Goal: Task Accomplishment & Management: Use online tool/utility

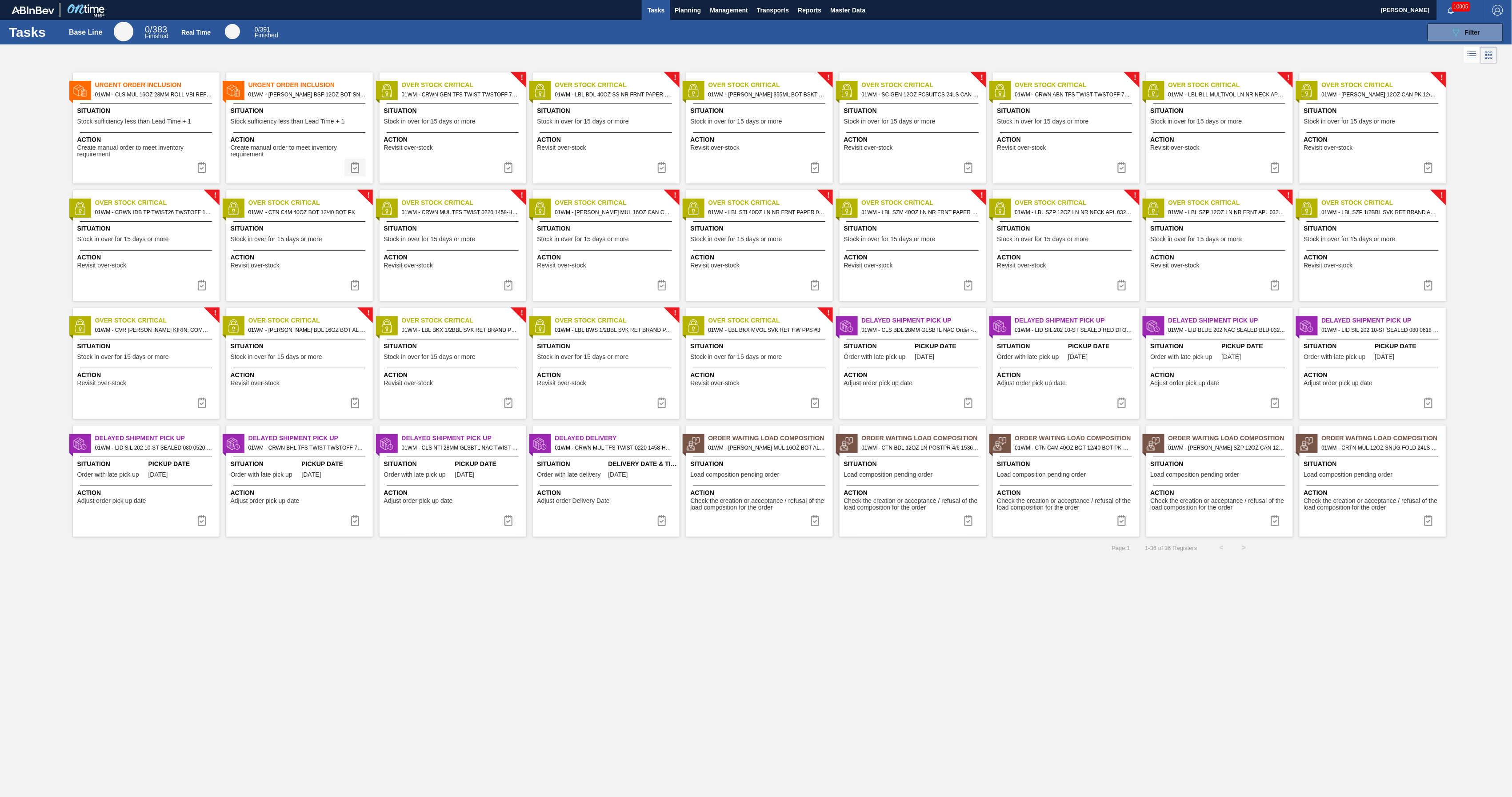
click at [354, 167] on img at bounding box center [355, 167] width 11 height 11
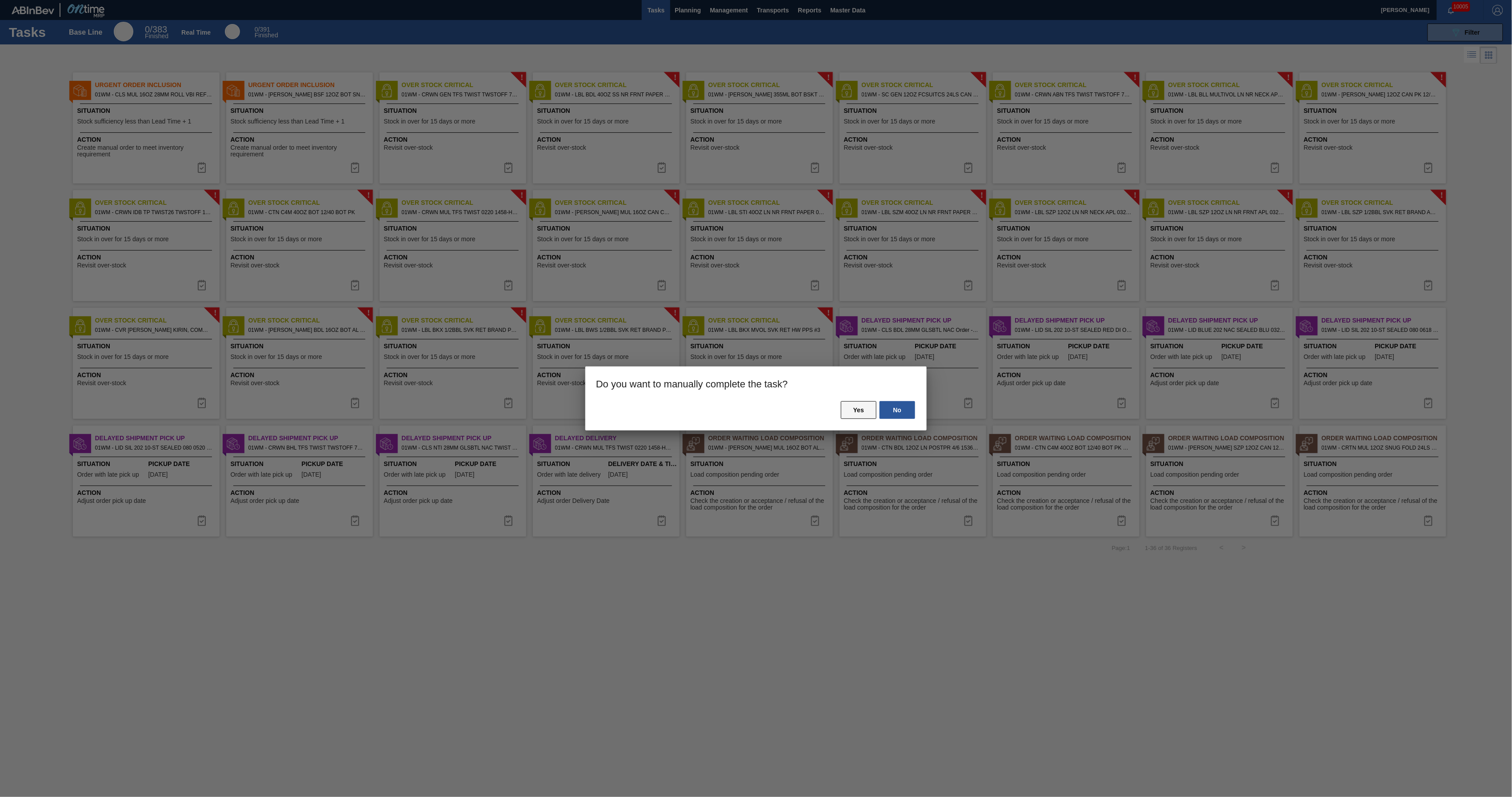
click at [854, 407] on button "Yes" at bounding box center [859, 410] width 36 height 18
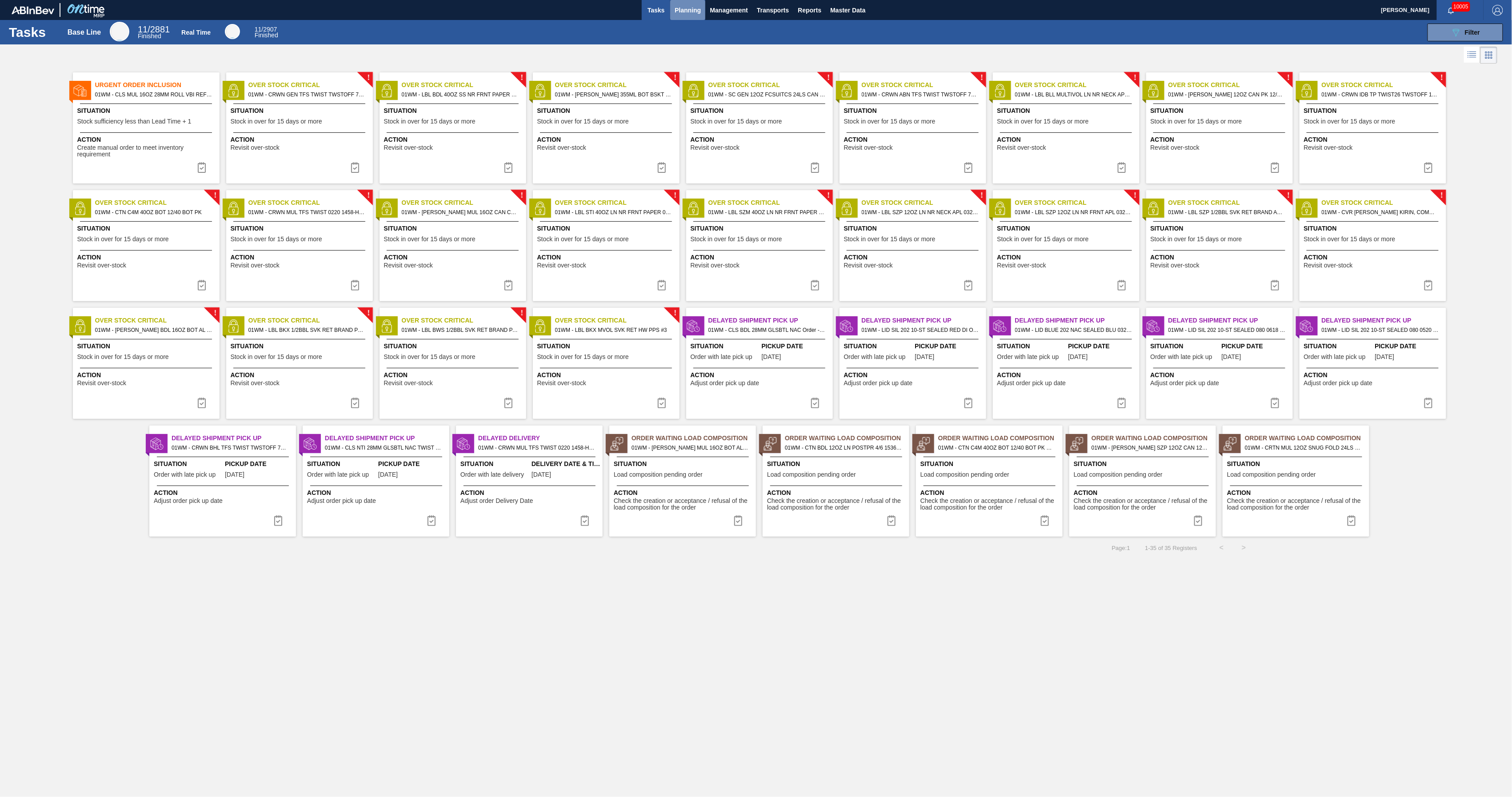
click at [681, 12] on span "Planning" at bounding box center [687, 10] width 26 height 11
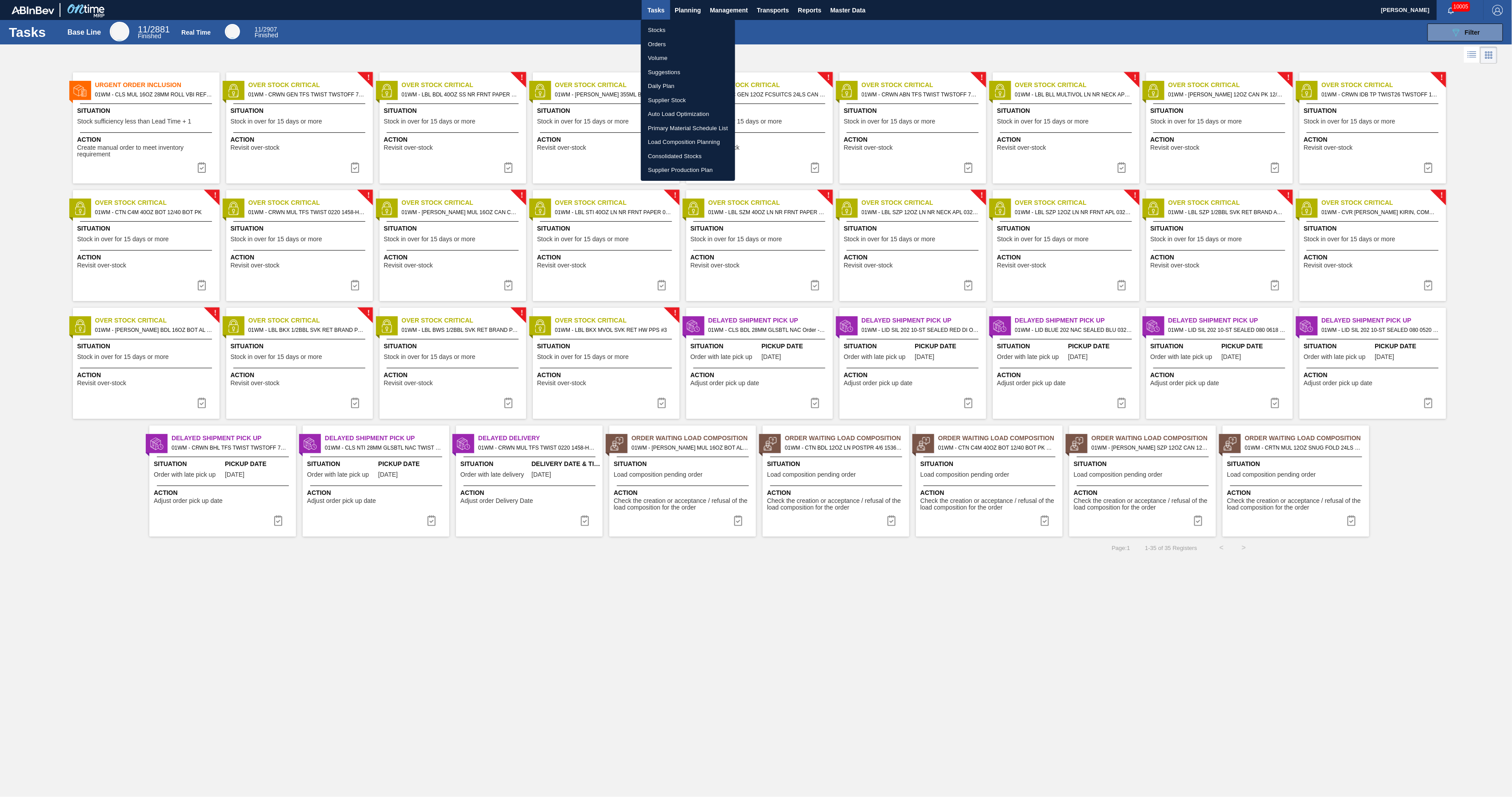
click at [678, 141] on li "Load Composition Planning" at bounding box center [688, 142] width 95 height 14
checkbox input "true"
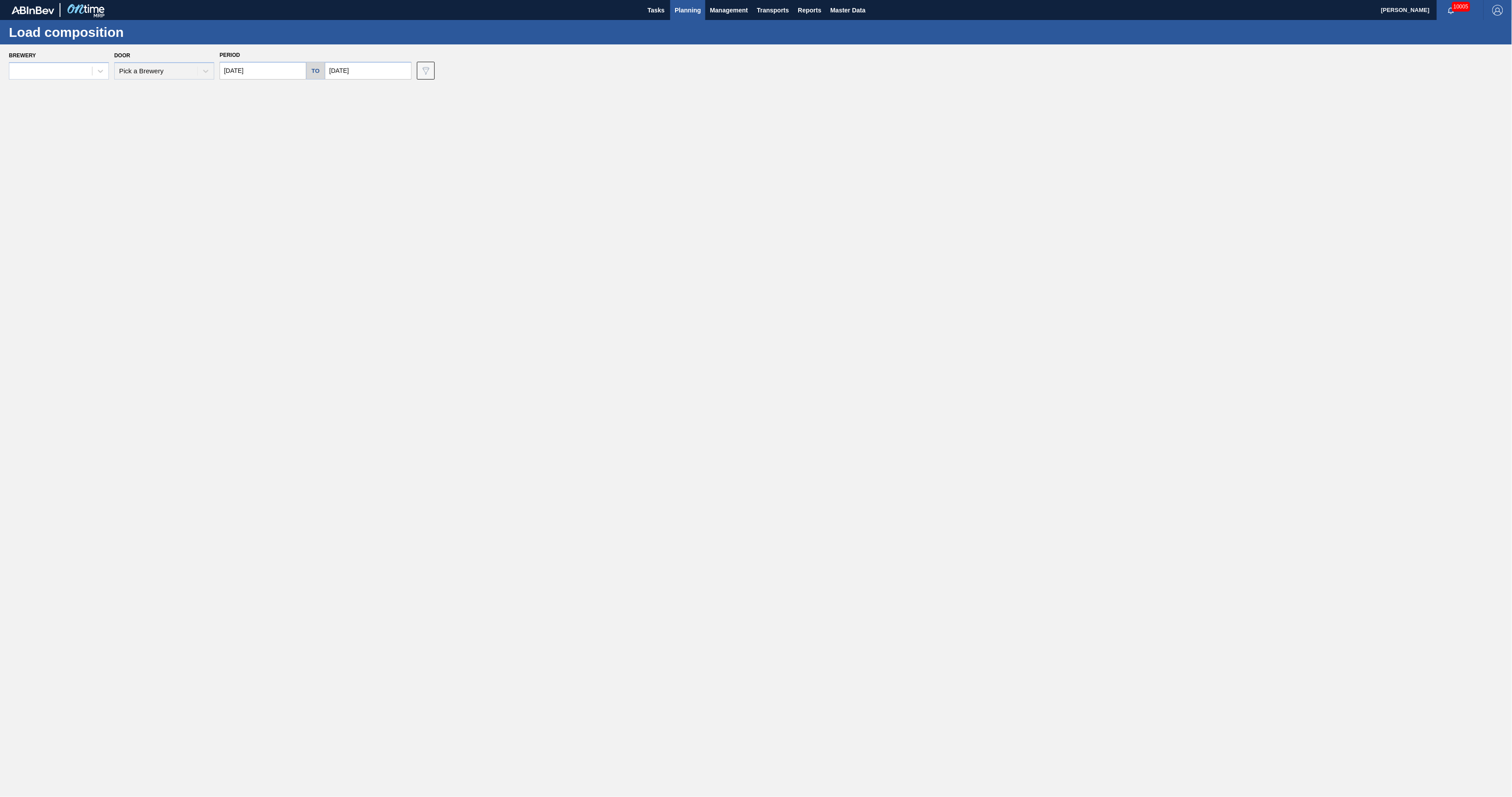
click at [680, 13] on span "Planning" at bounding box center [687, 10] width 26 height 11
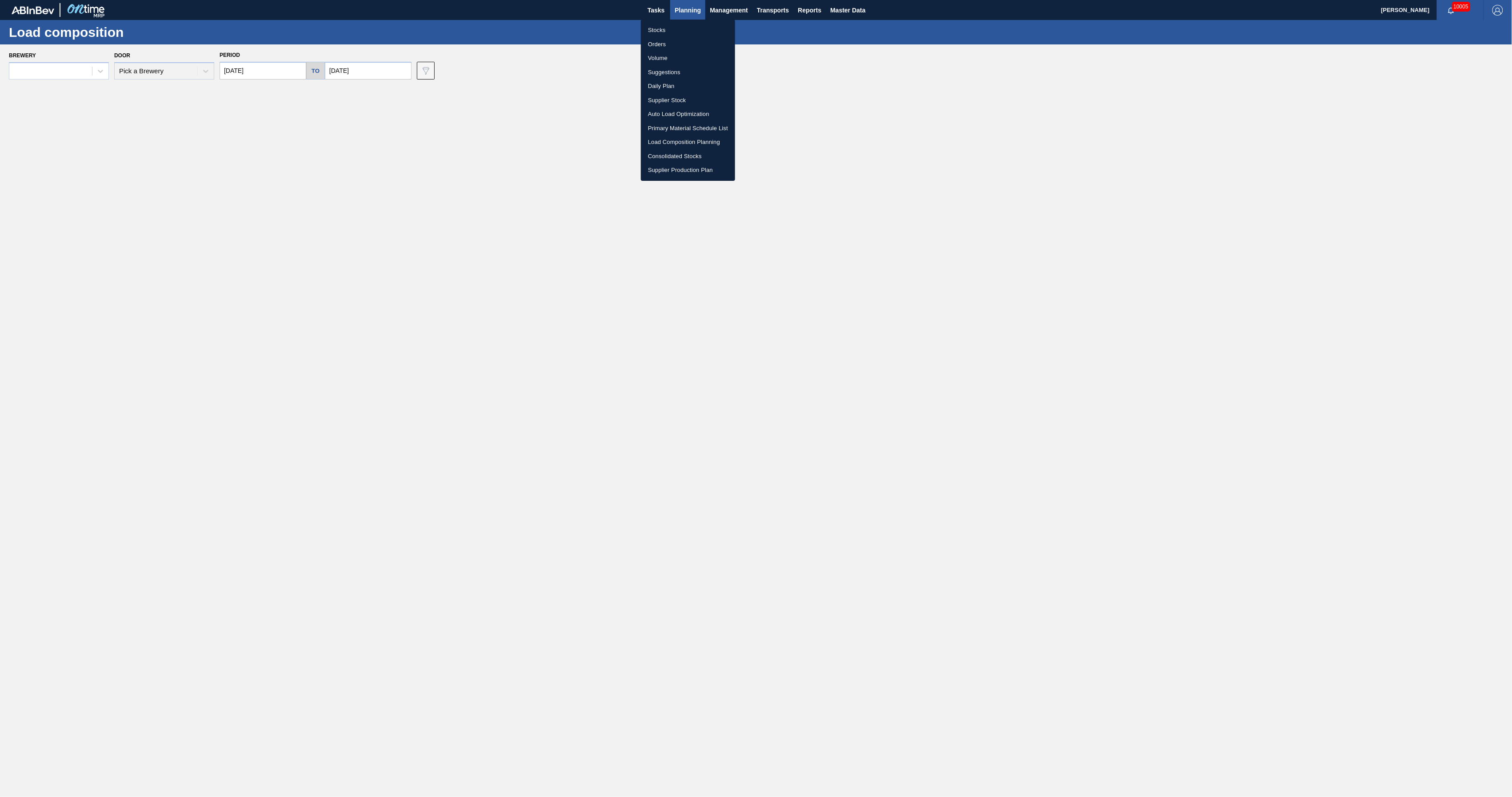
click at [674, 67] on li "Suggestions" at bounding box center [688, 72] width 95 height 14
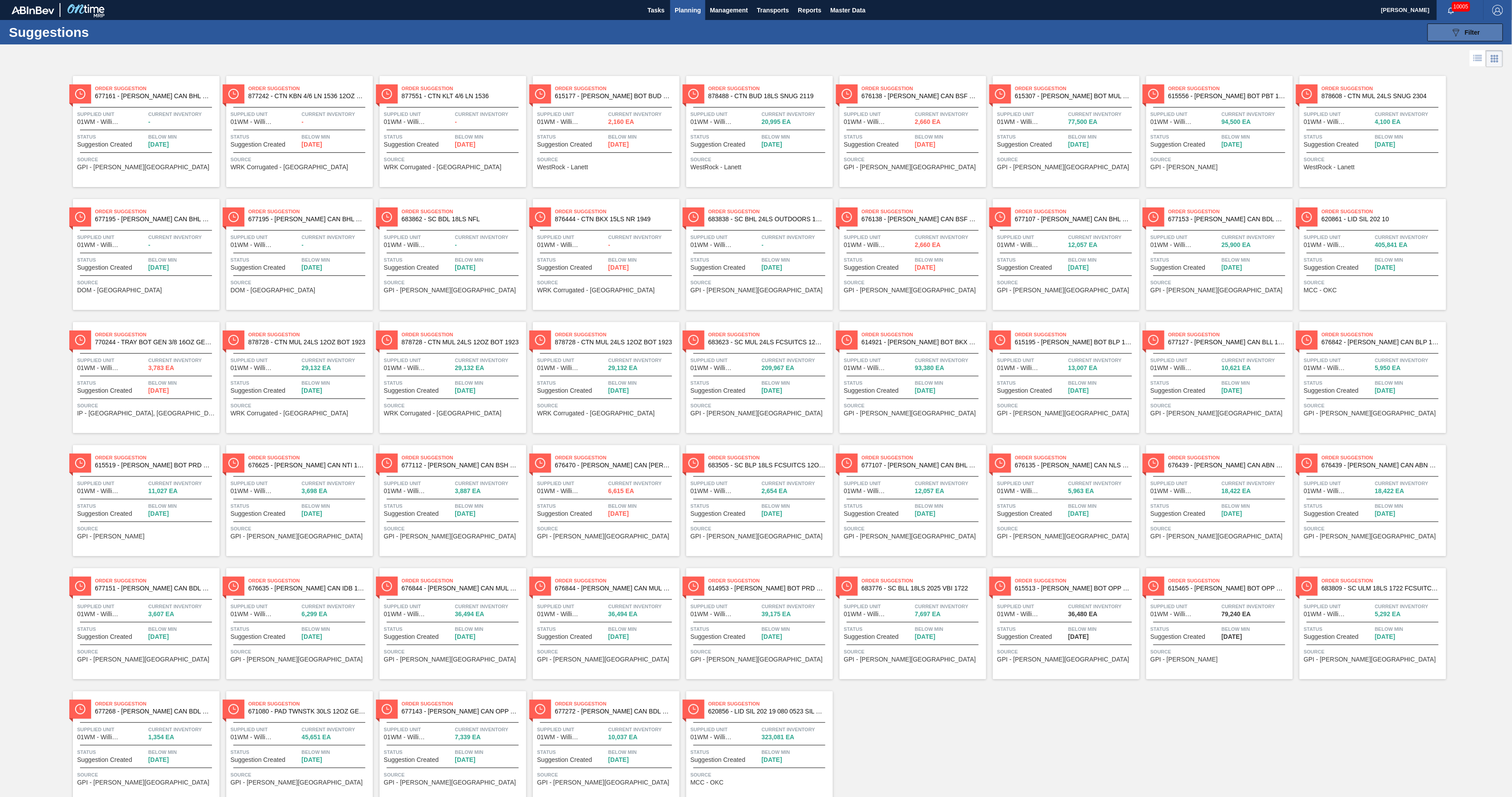
click at [1134, 26] on button "089F7B8B-B2A5-4AFE-B5C0-19BA573D28AC Filter" at bounding box center [1465, 32] width 76 height 18
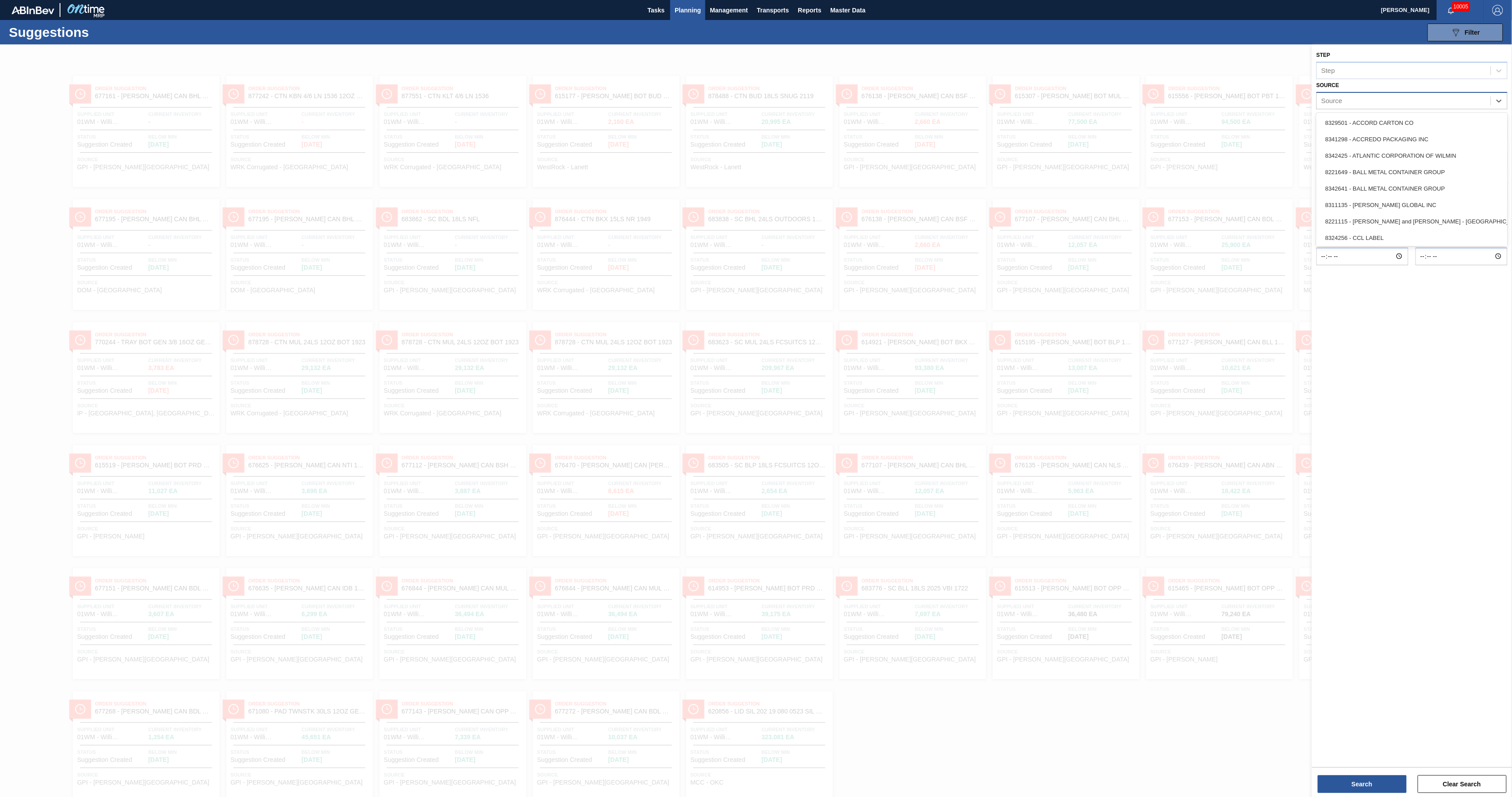
click at [1134, 96] on div "Source" at bounding box center [1404, 101] width 174 height 13
click at [1134, 212] on div "8221135 - WESTROCK RKT COMPANY CORRUGATE" at bounding box center [1412, 219] width 191 height 16
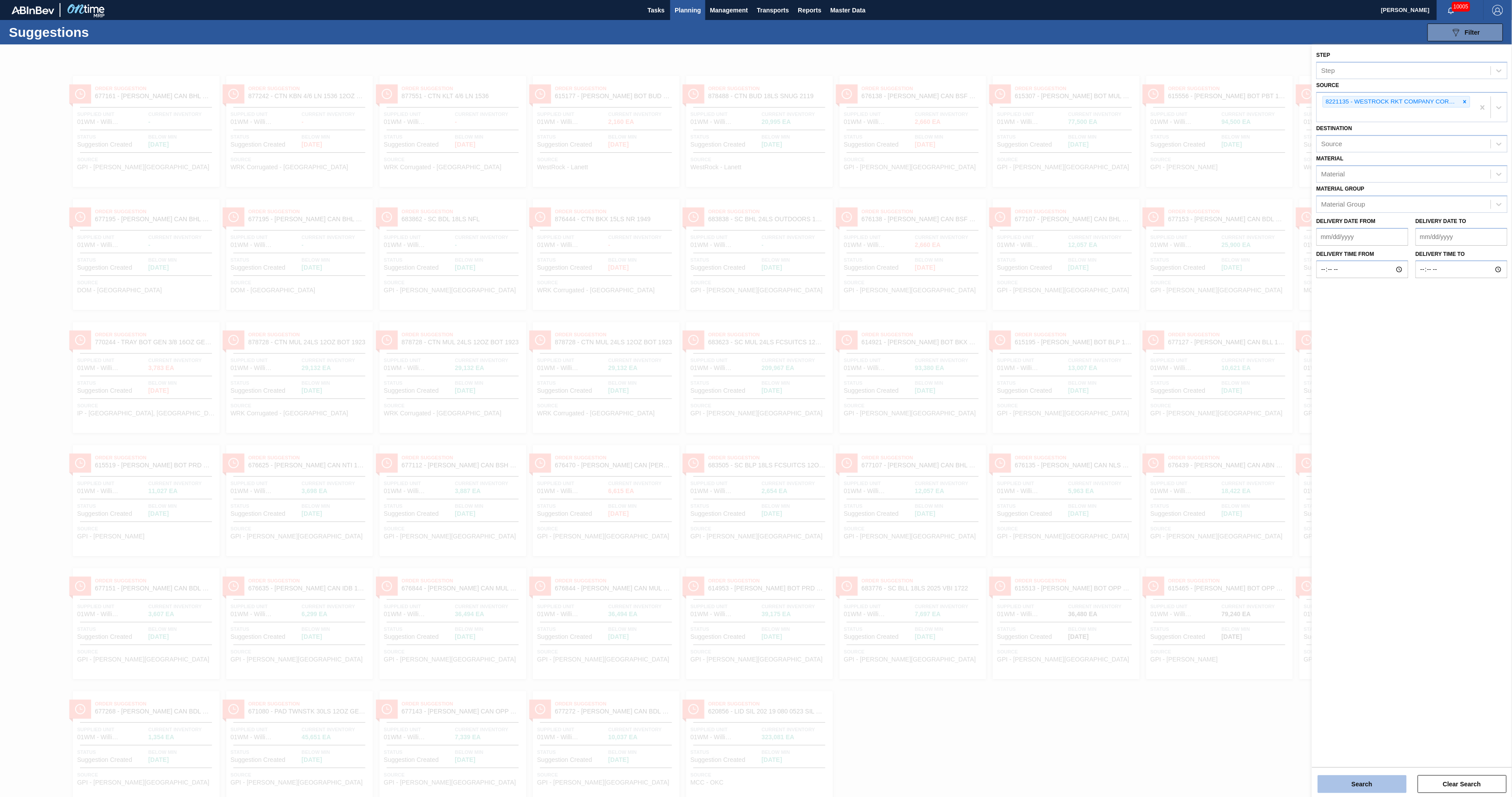
click at [1134, 597] on button "Search" at bounding box center [1362, 784] width 89 height 18
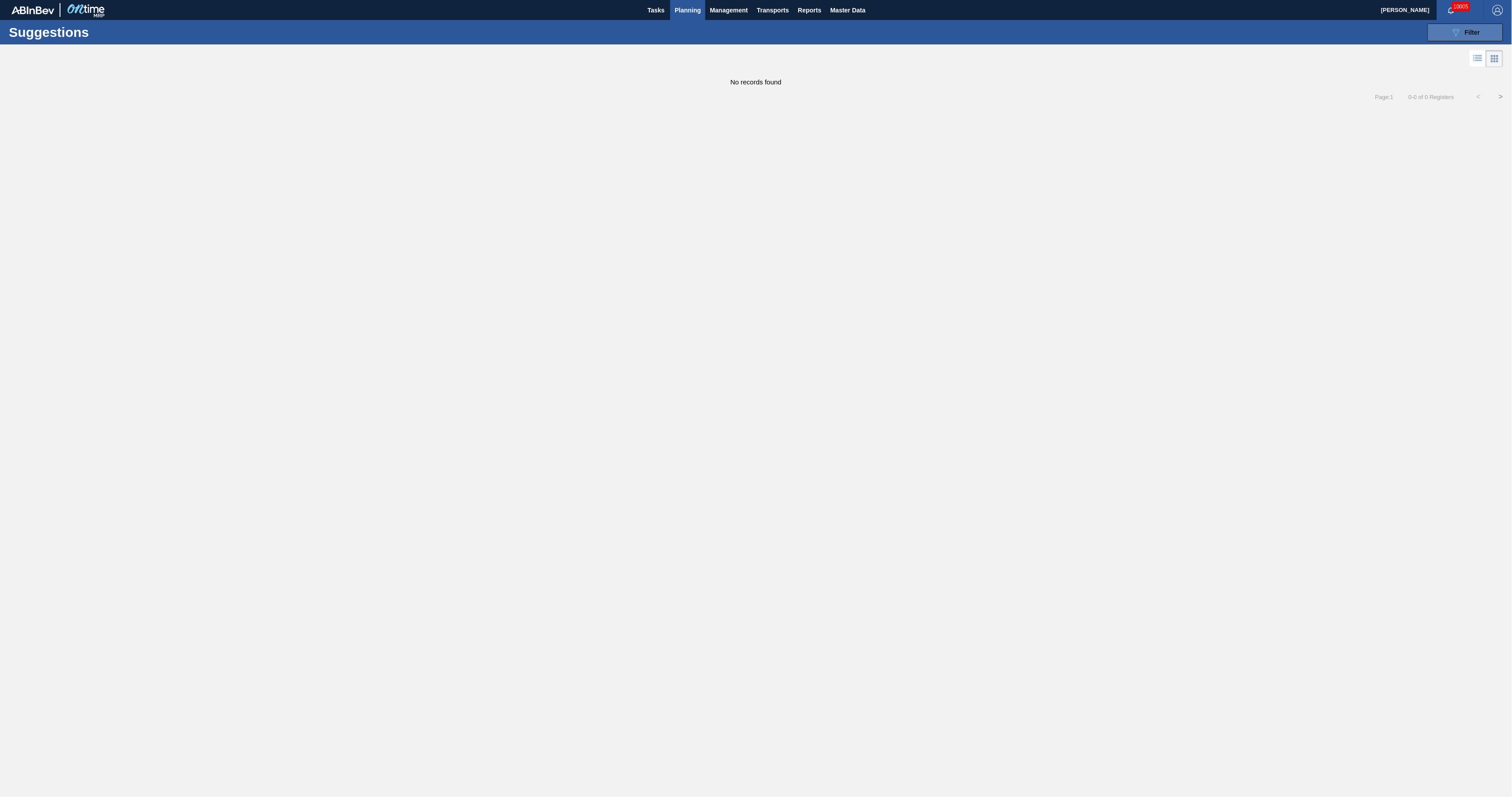
click at [1134, 40] on button "089F7B8B-B2A5-4AFE-B5C0-19BA573D28AC Filter" at bounding box center [1465, 32] width 76 height 18
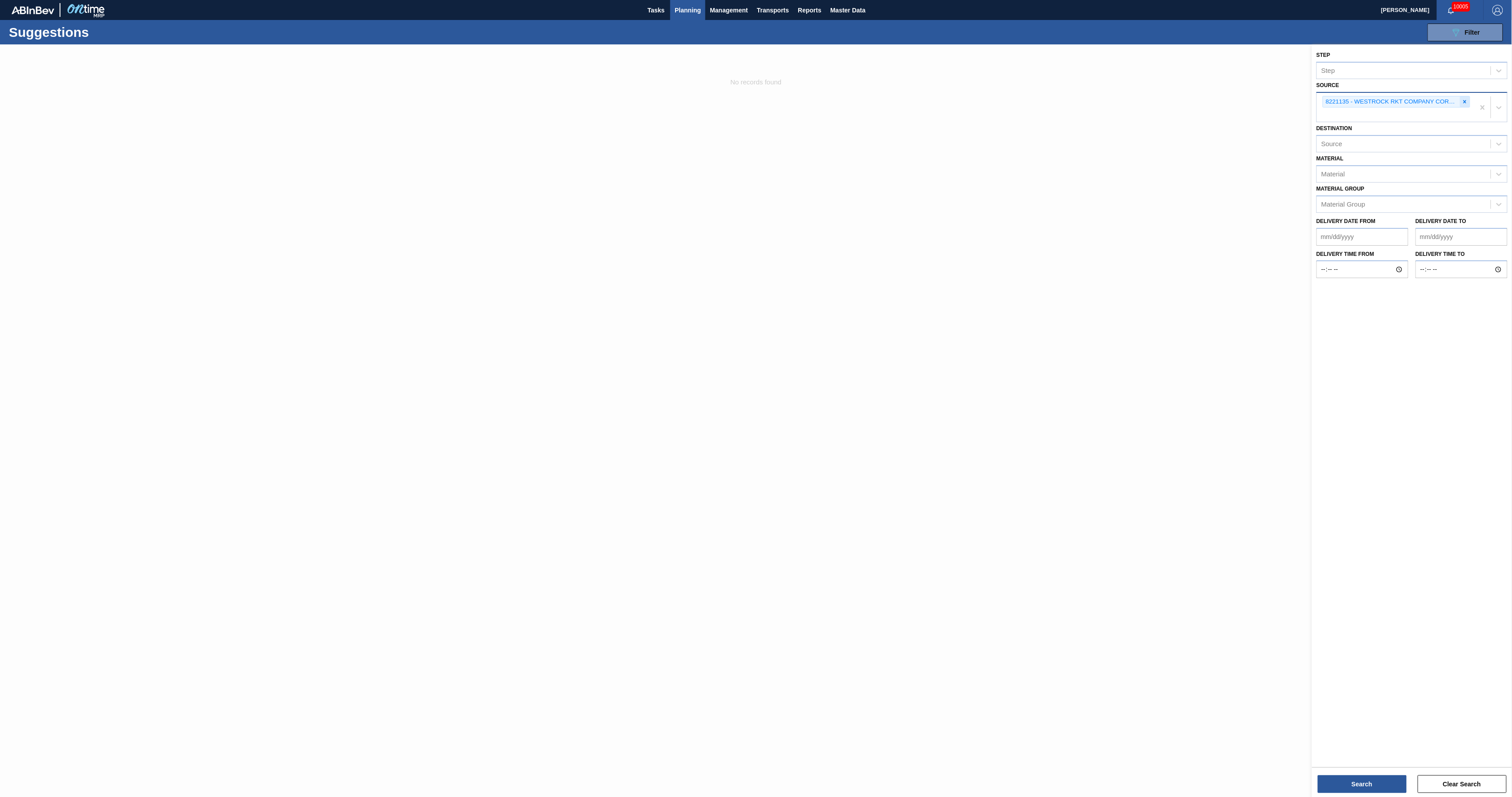
click at [1134, 102] on icon at bounding box center [1464, 101] width 3 height 3
click at [1134, 100] on icon at bounding box center [1499, 100] width 9 height 9
click at [1134, 235] on div "8307379 - WESTROCK RKT COMPANY CORRUGATE" at bounding box center [1412, 236] width 191 height 16
click at [1134, 597] on button "Search" at bounding box center [1362, 784] width 89 height 18
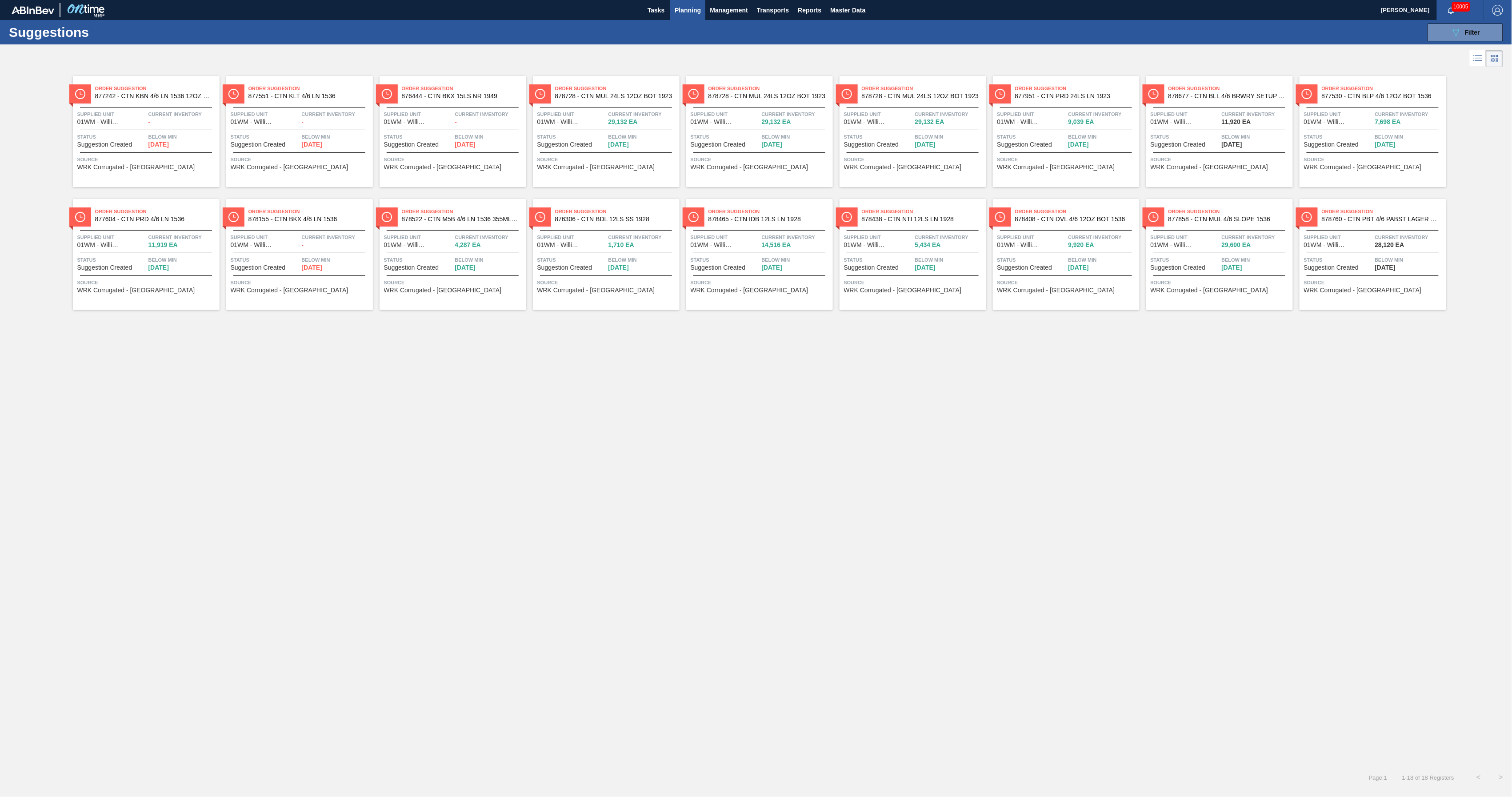
click at [1134, 66] on li at bounding box center [1478, 58] width 16 height 16
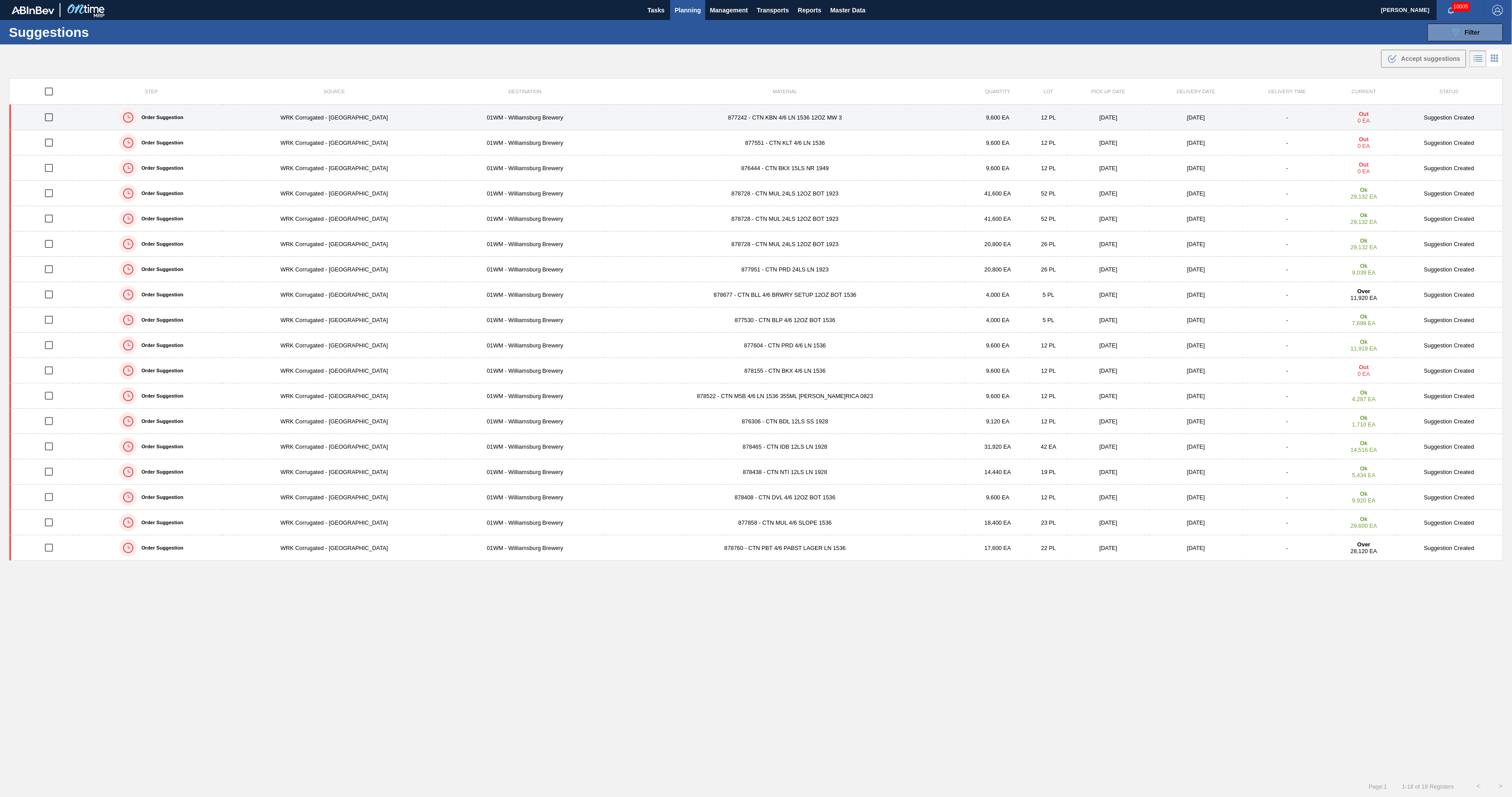
click at [481, 118] on td "01WM - Williamsburg Brewery" at bounding box center [525, 117] width 160 height 25
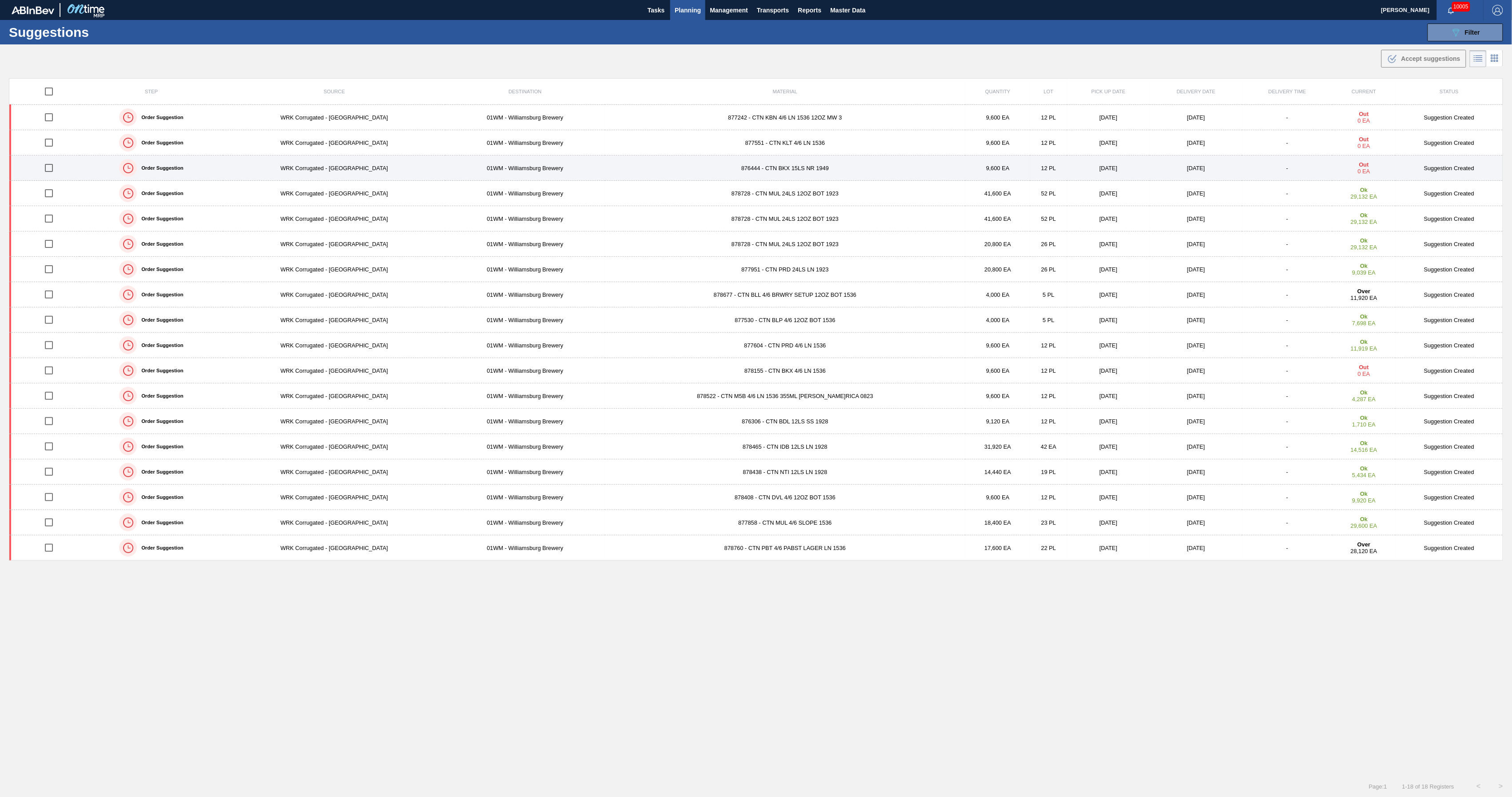
click at [697, 174] on td "876444 - CTN BKX 15LS NR 1949" at bounding box center [785, 168] width 360 height 25
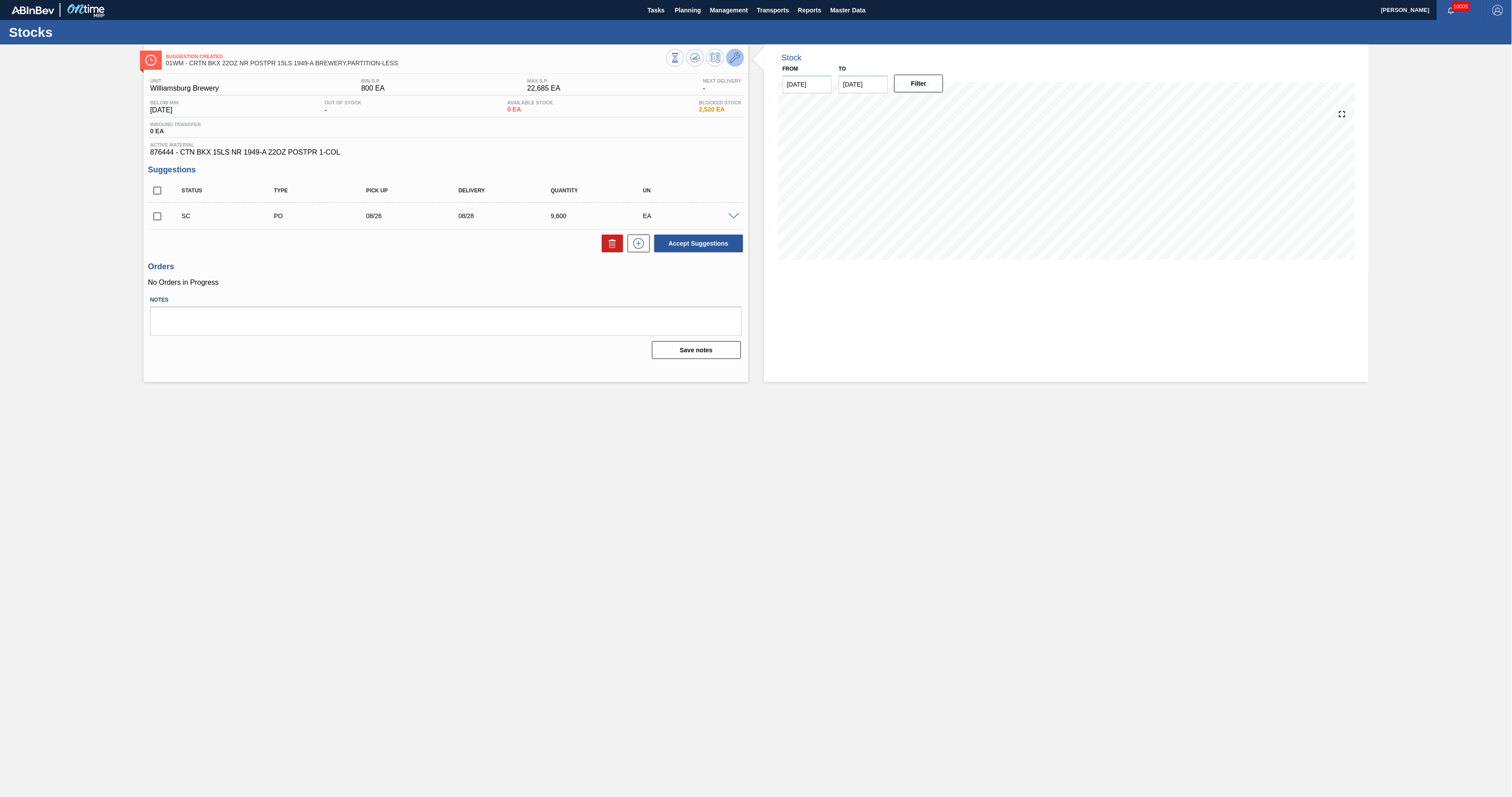
click at [735, 63] on icon at bounding box center [735, 58] width 11 height 11
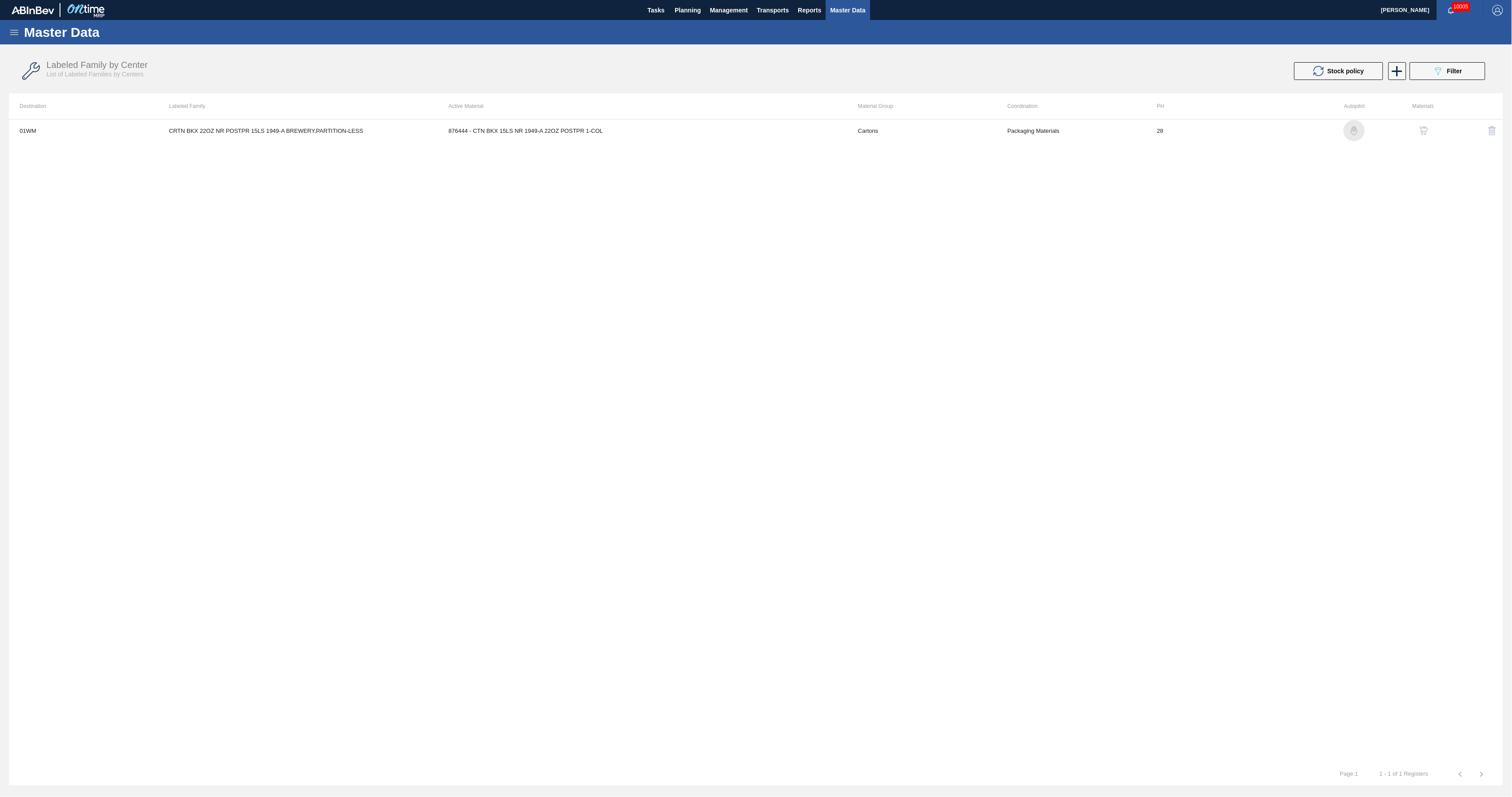
click at [1357, 127] on img "button" at bounding box center [1354, 130] width 9 height 9
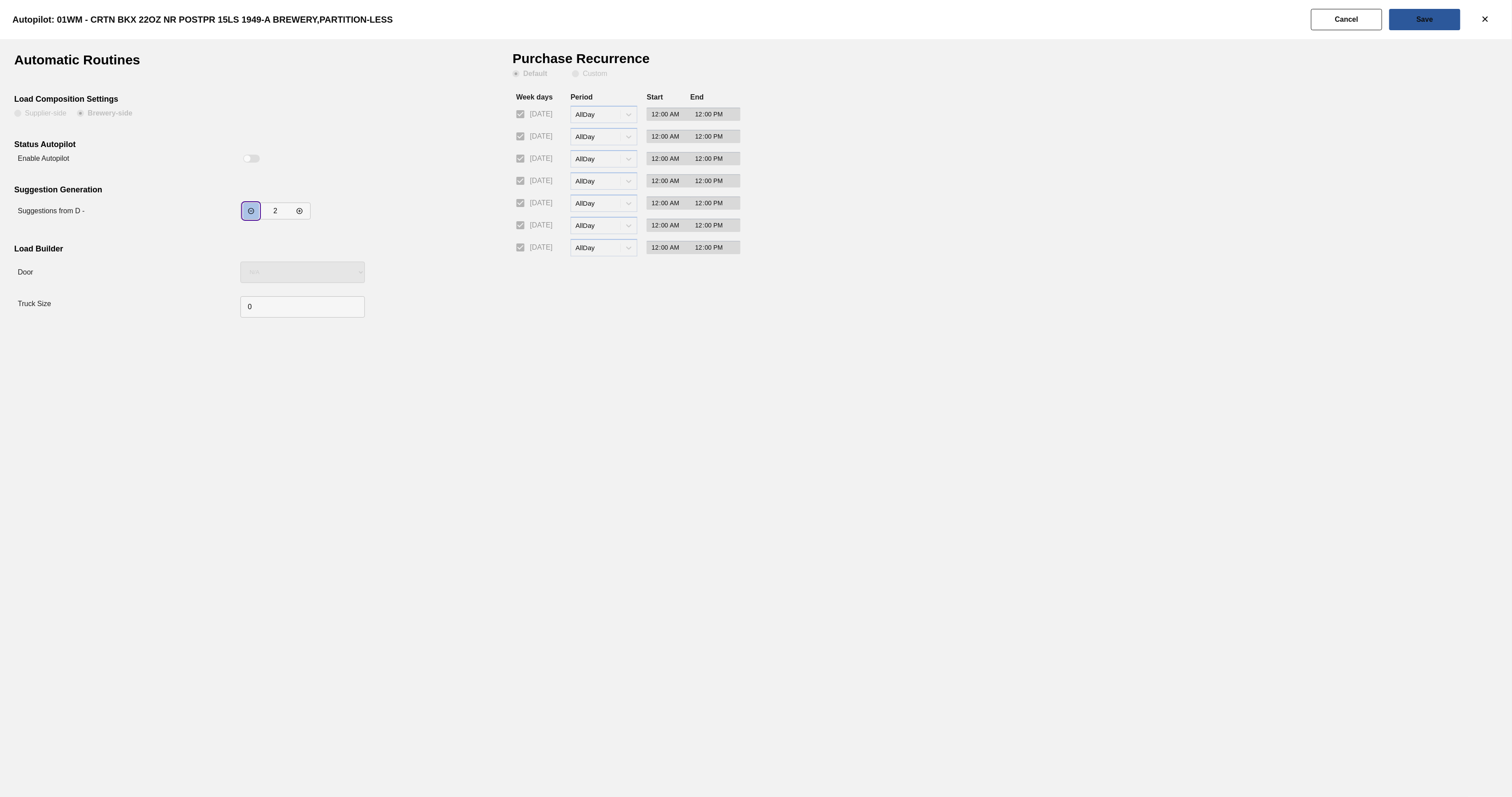
click at [246, 214] on button "incrementar valor" at bounding box center [251, 211] width 16 height 16
click at [296, 211] on icon "decrementar valor" at bounding box center [299, 211] width 7 height 7
type input "3"
click at [0, 0] on slot "Cancel" at bounding box center [0, 0] width 0 height 0
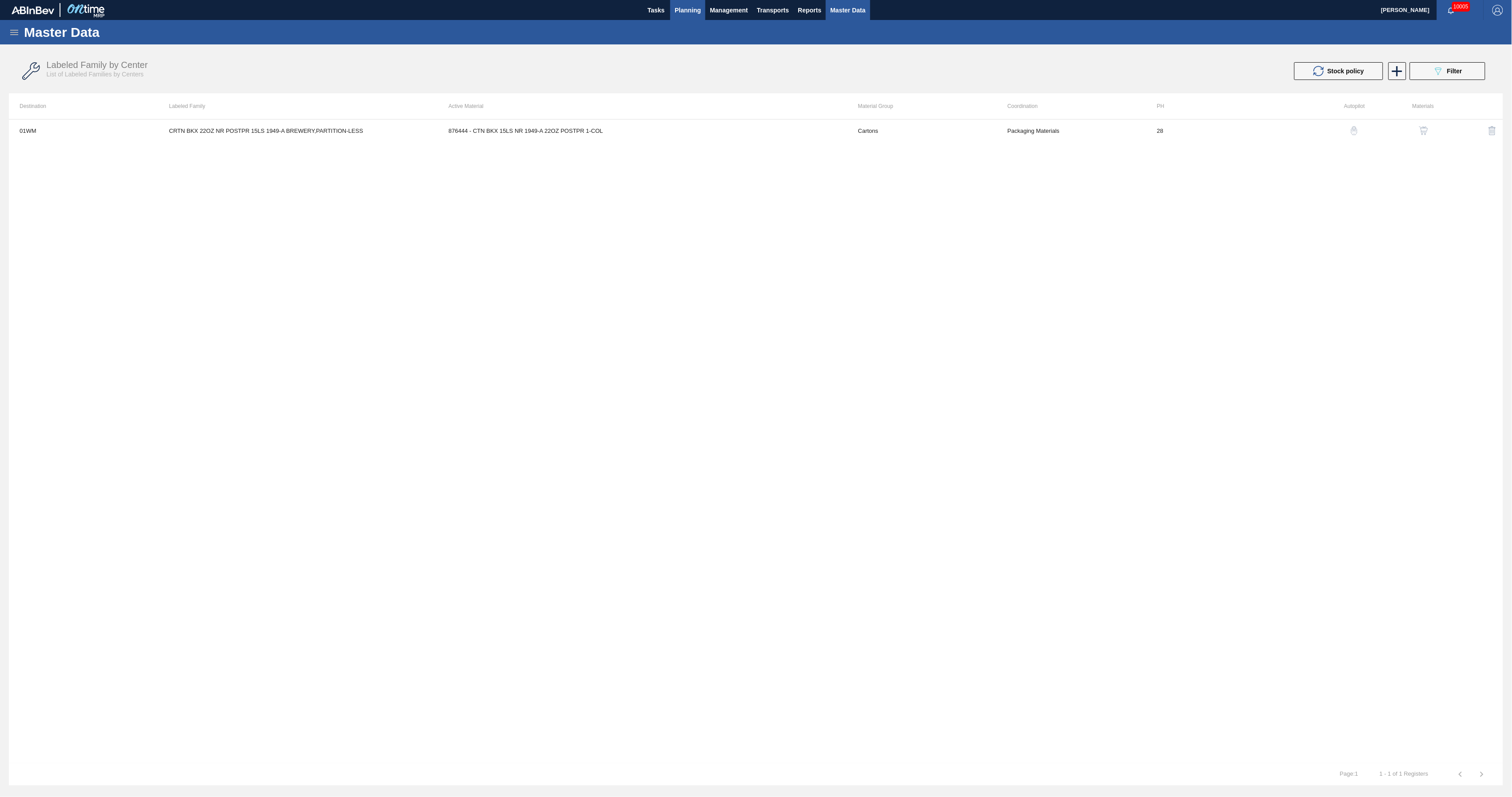
click at [681, 9] on span "Planning" at bounding box center [687, 10] width 26 height 11
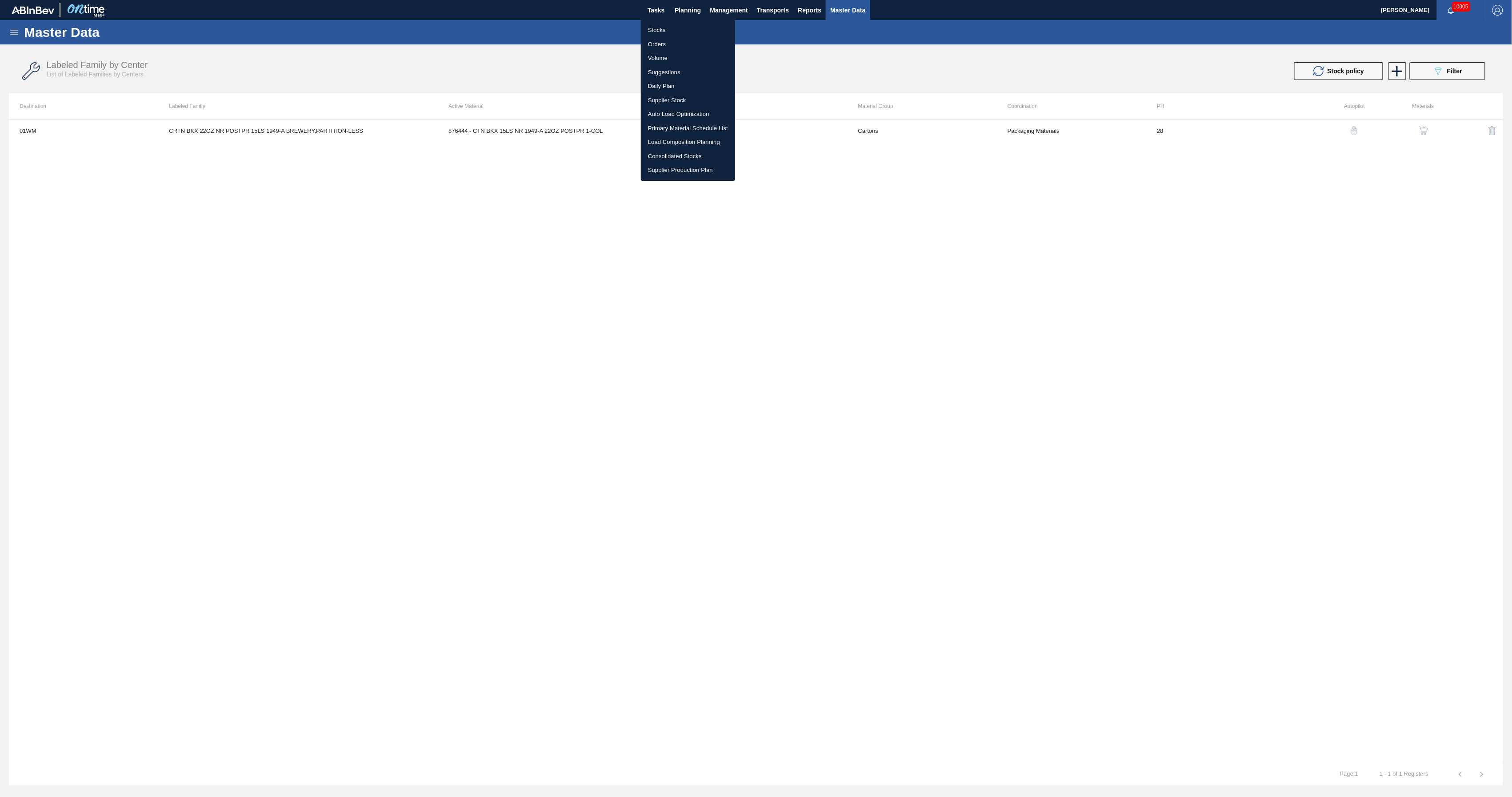
click at [839, 85] on div at bounding box center [756, 398] width 1512 height 797
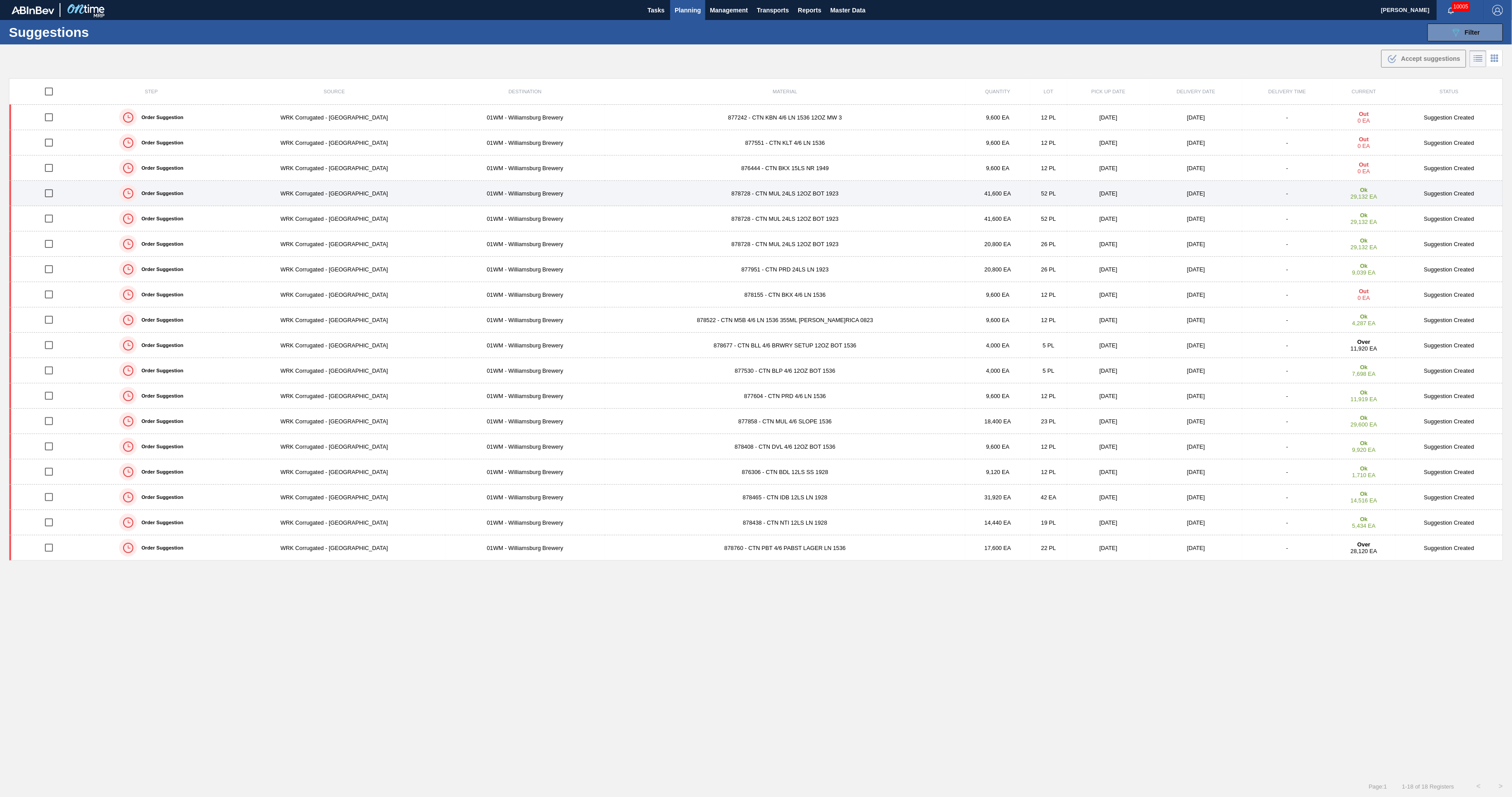
click at [252, 197] on td "WRK Corrugated - [GEOGRAPHIC_DATA]" at bounding box center [334, 193] width 222 height 25
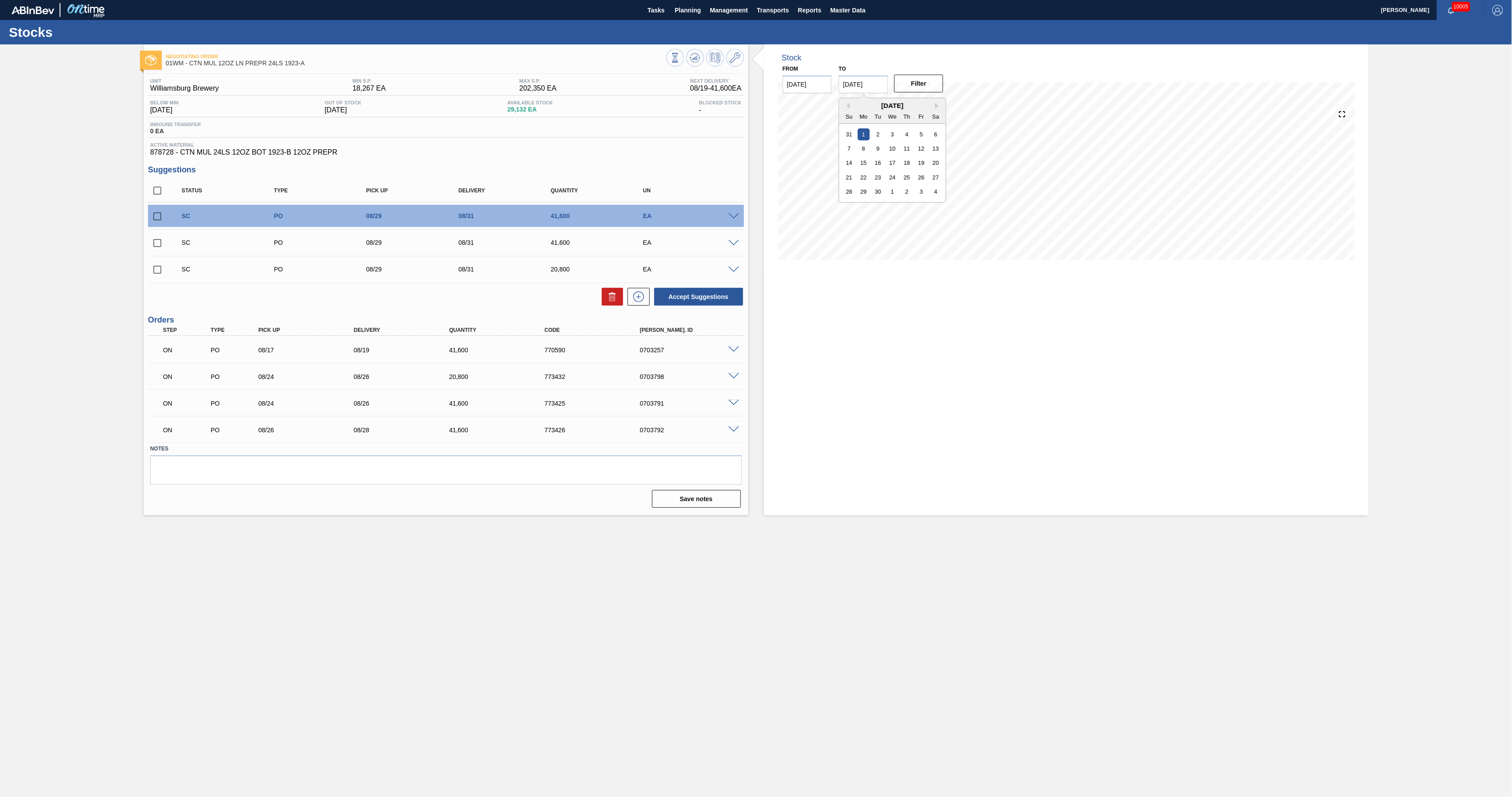
click at [864, 83] on input "[DATE]" at bounding box center [863, 85] width 49 height 18
click at [854, 164] on div "14" at bounding box center [849, 163] width 12 height 12
type input "09/14/2025"
click at [918, 80] on button "Filter" at bounding box center [919, 83] width 49 height 18
click at [157, 219] on input "checkbox" at bounding box center [157, 217] width 19 height 19
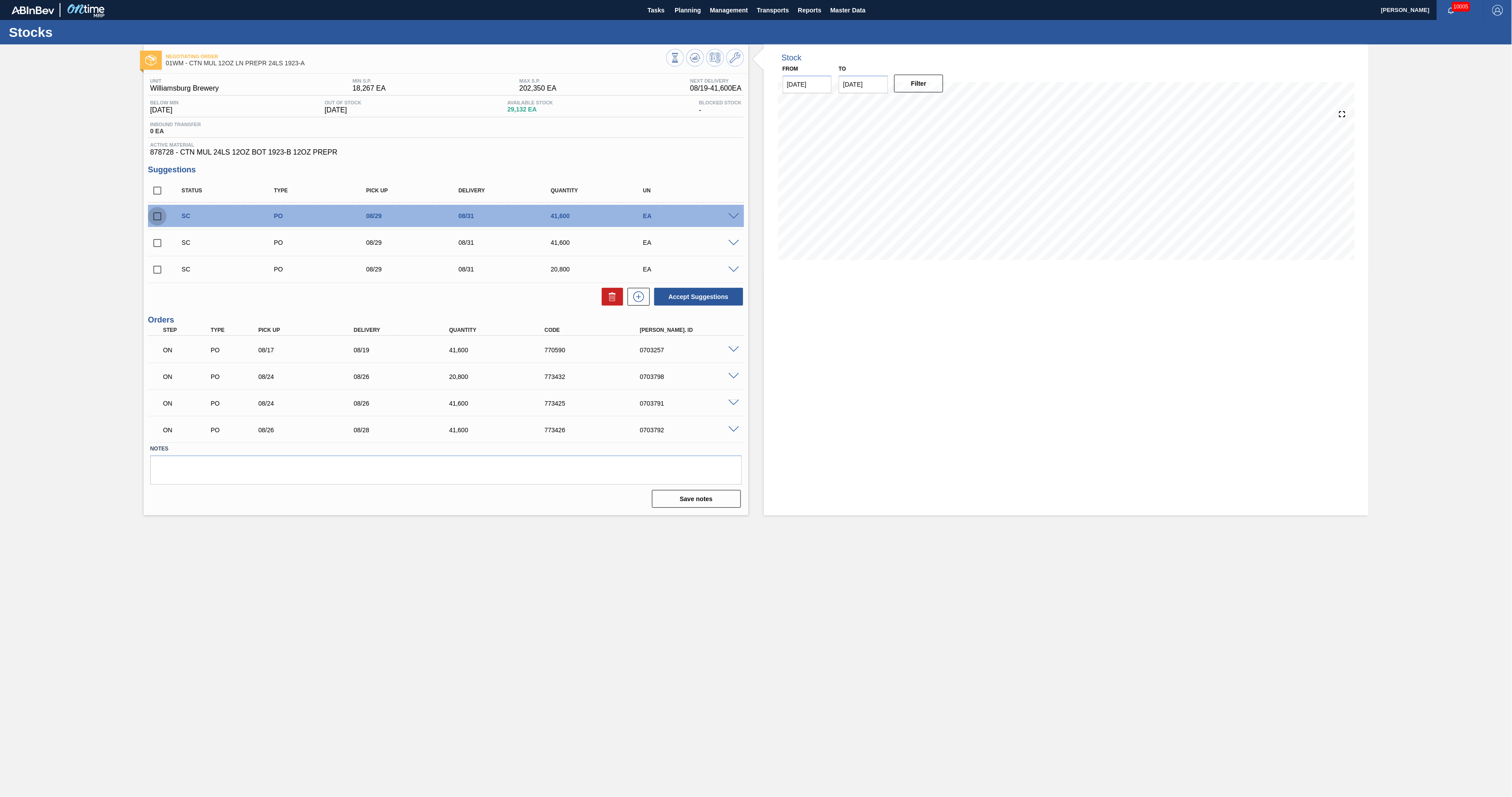
checkbox input "true"
click at [154, 242] on input "checkbox" at bounding box center [157, 243] width 19 height 19
checkbox input "true"
click at [157, 272] on input "checkbox" at bounding box center [157, 270] width 19 height 19
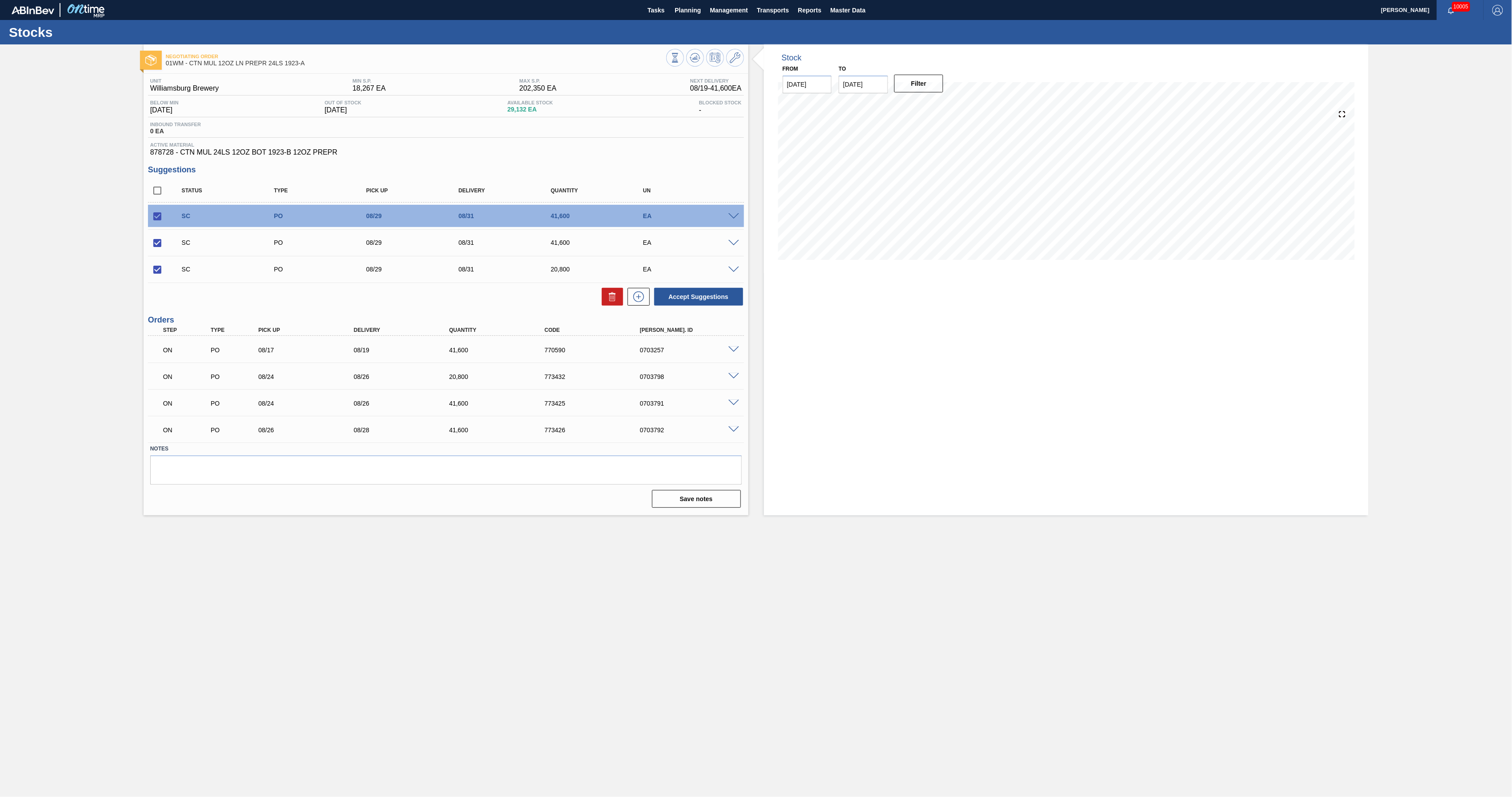
checkbox input "false"
click at [612, 299] on icon at bounding box center [612, 297] width 11 height 11
checkbox input "false"
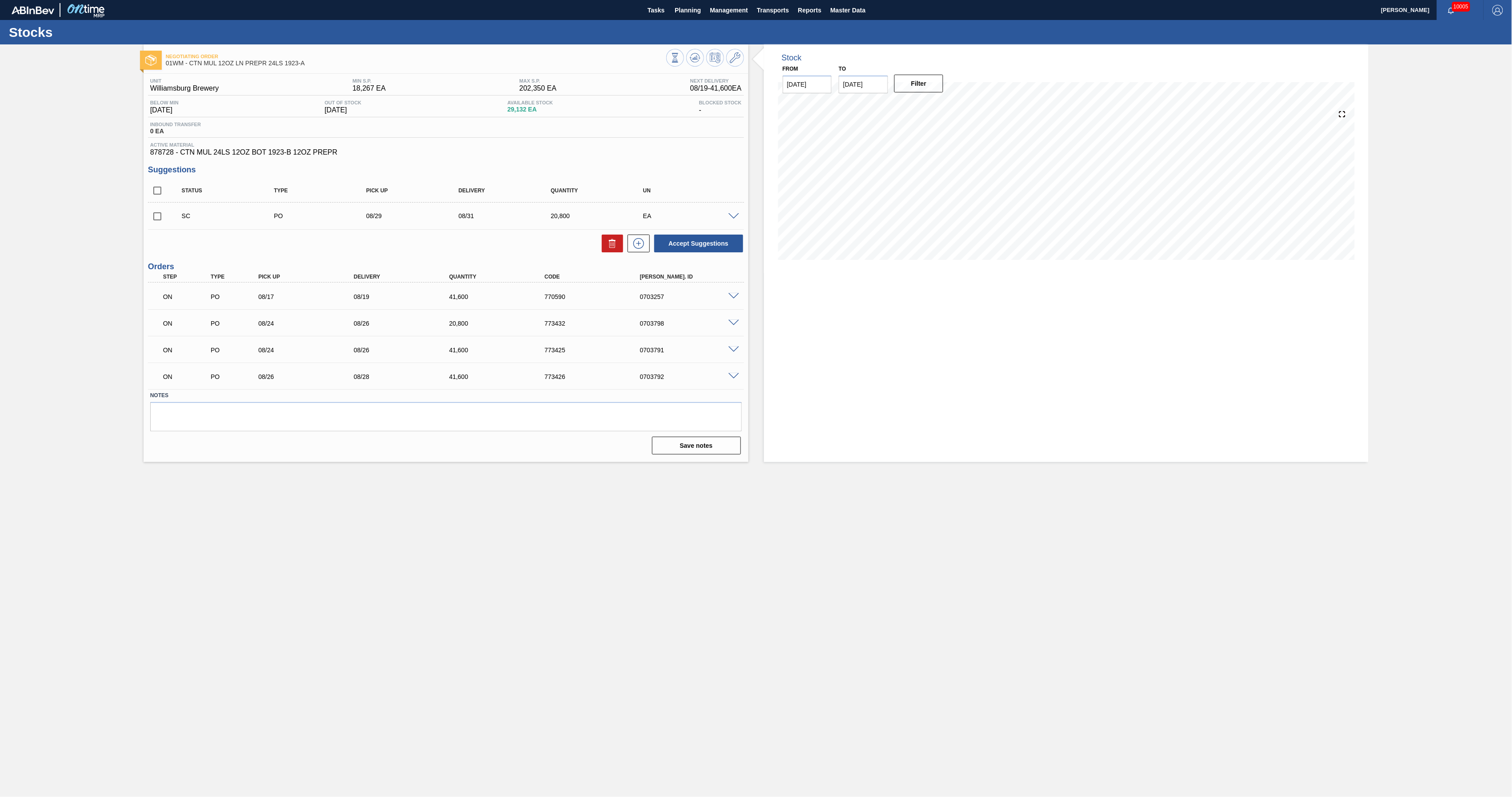
click at [153, 219] on input "checkbox" at bounding box center [157, 217] width 19 height 19
checkbox input "true"
click at [605, 248] on button at bounding box center [612, 244] width 21 height 18
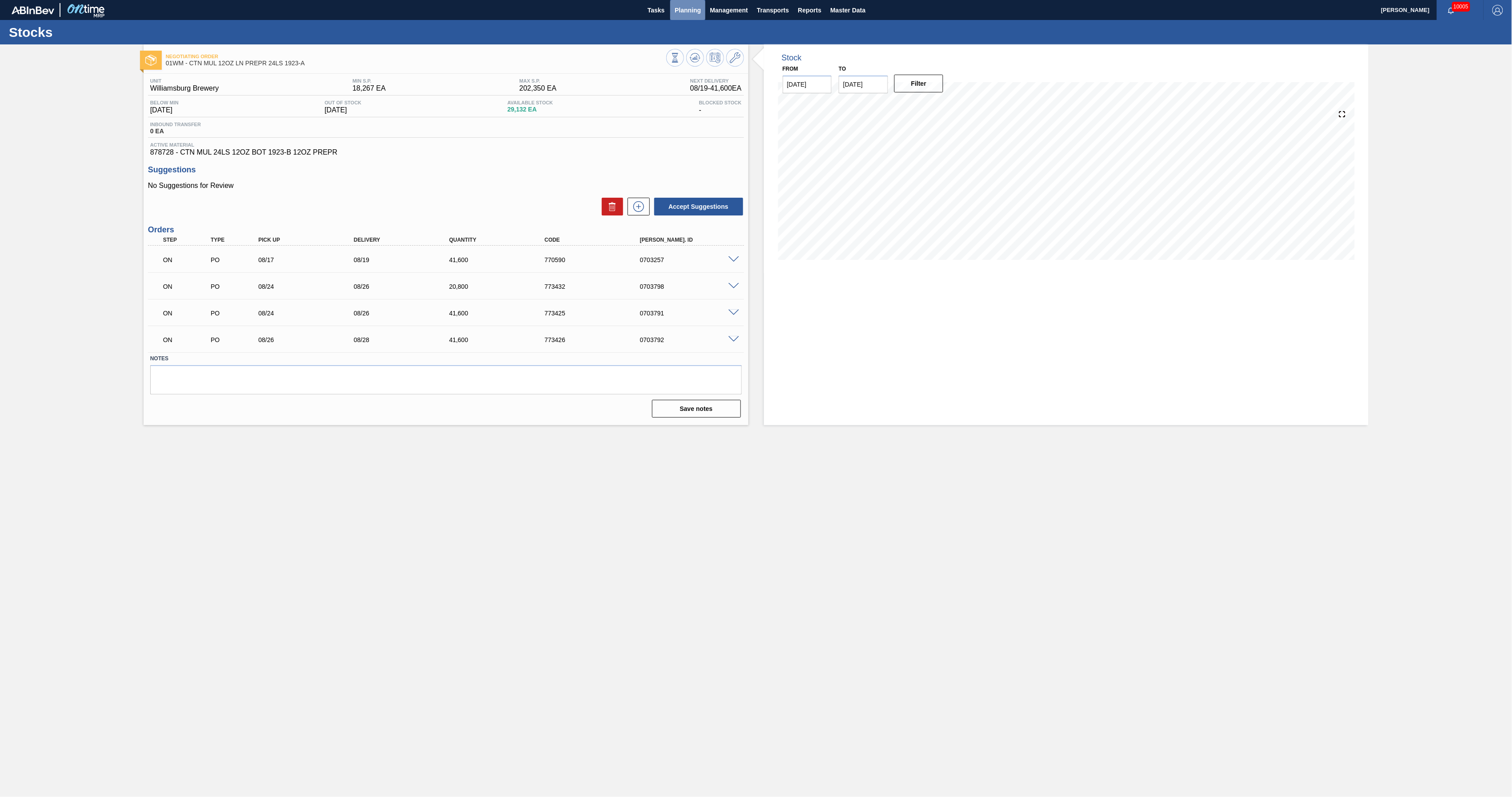
click at [686, 9] on span "Planning" at bounding box center [687, 10] width 26 height 11
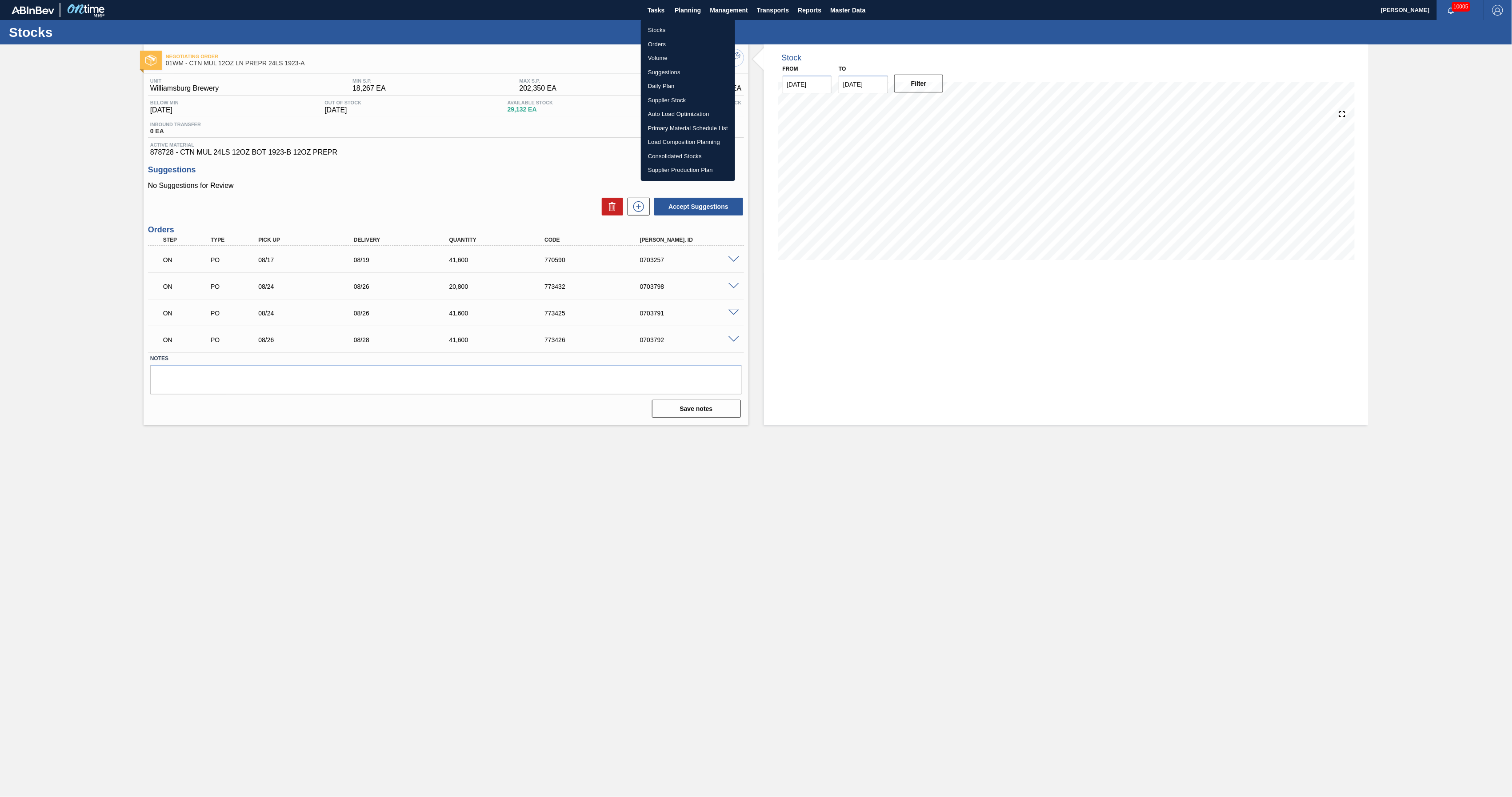
click at [680, 70] on li "Suggestions" at bounding box center [688, 72] width 95 height 14
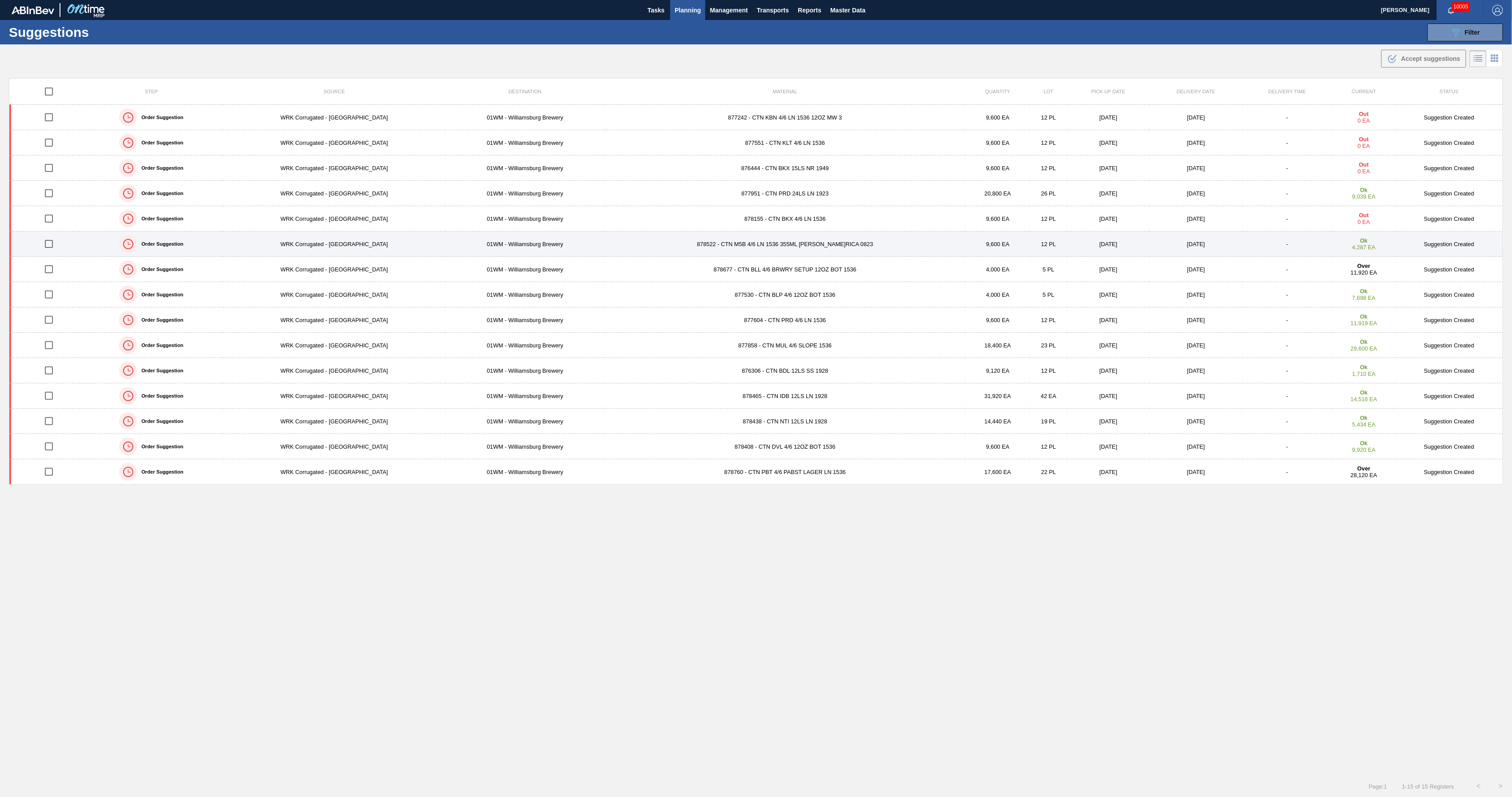
click at [966, 249] on td "9,600 EA" at bounding box center [998, 244] width 65 height 25
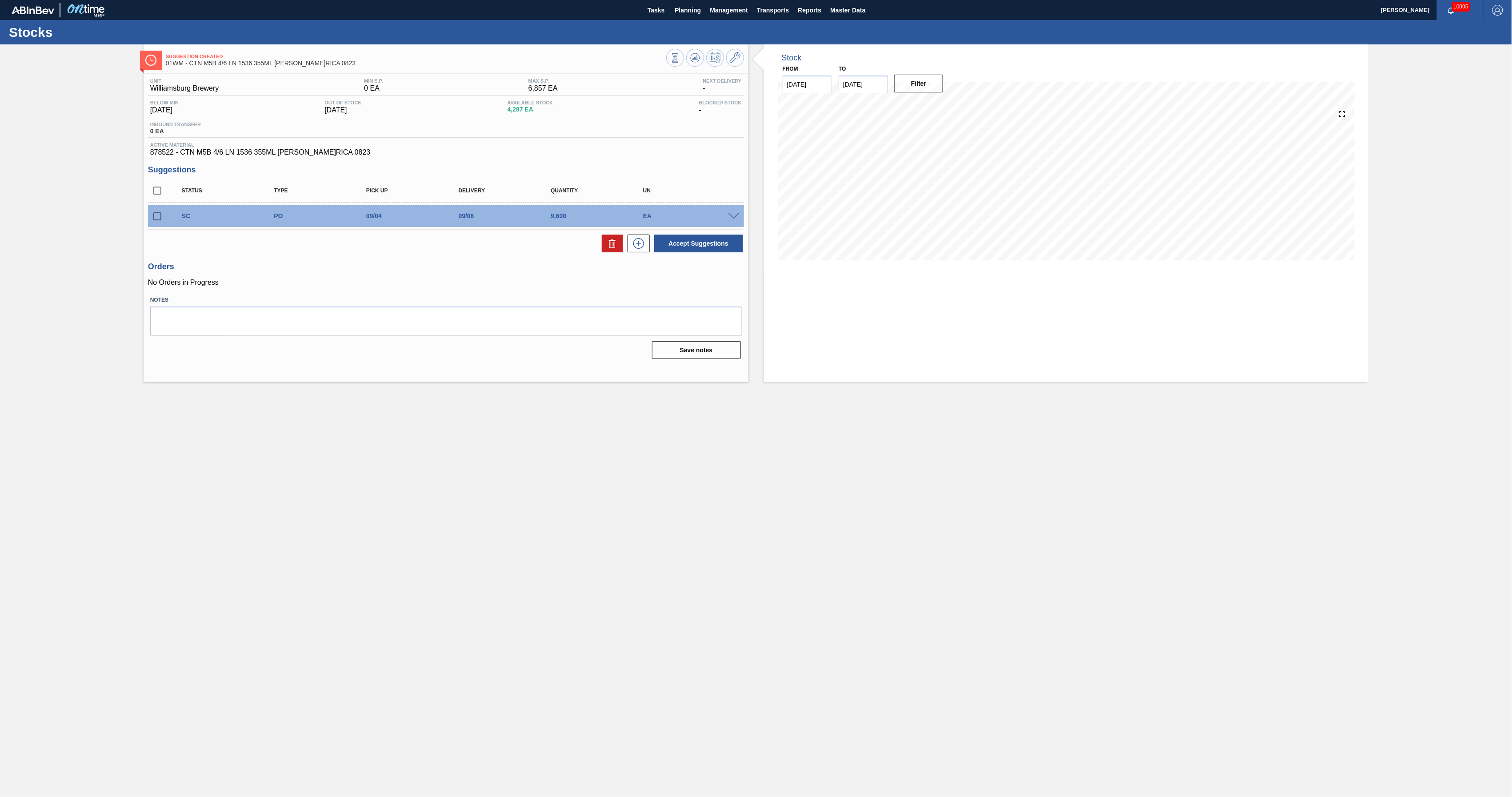
click at [731, 218] on span at bounding box center [734, 216] width 11 height 6
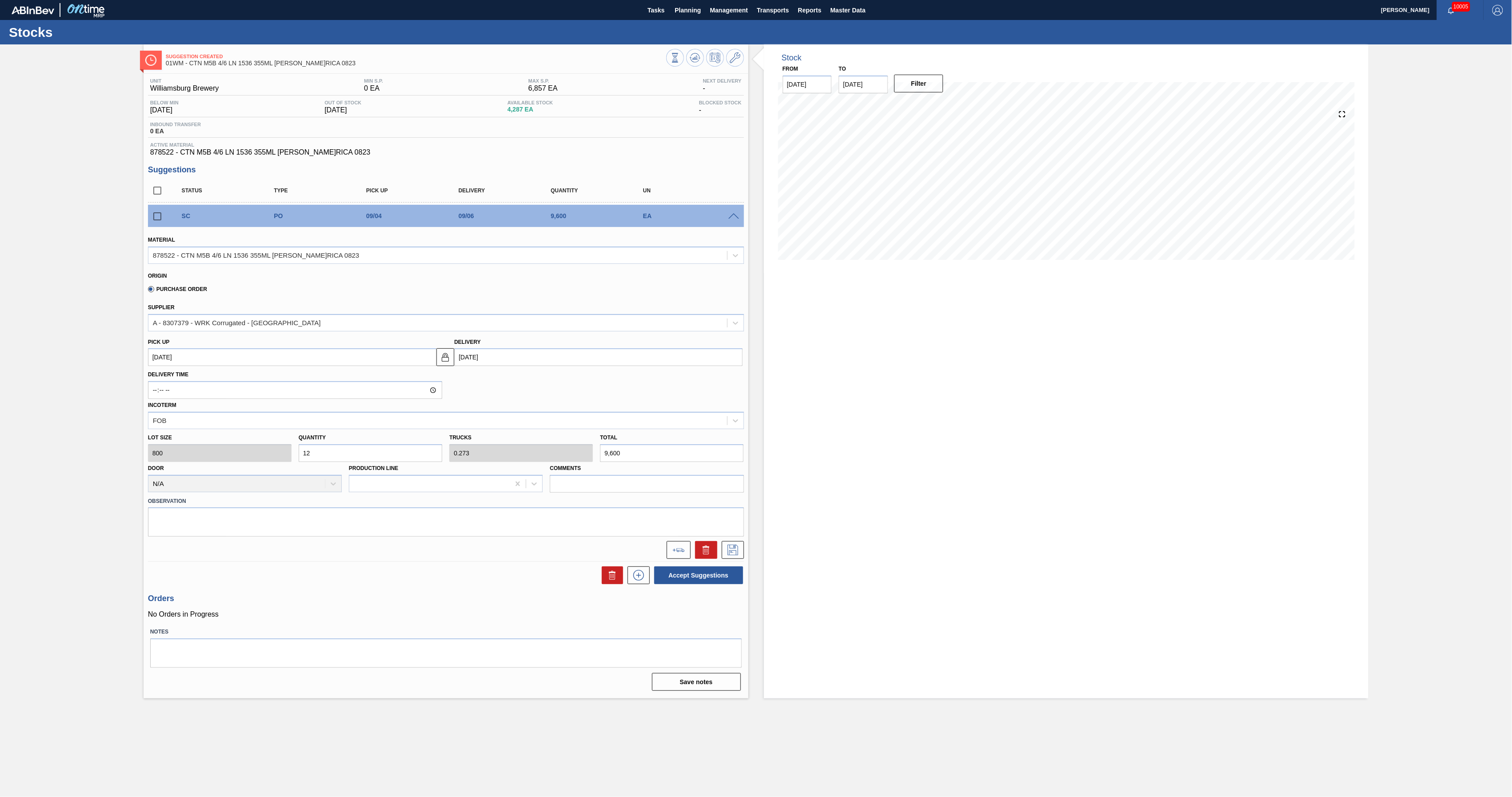
click at [731, 218] on span at bounding box center [734, 216] width 11 height 6
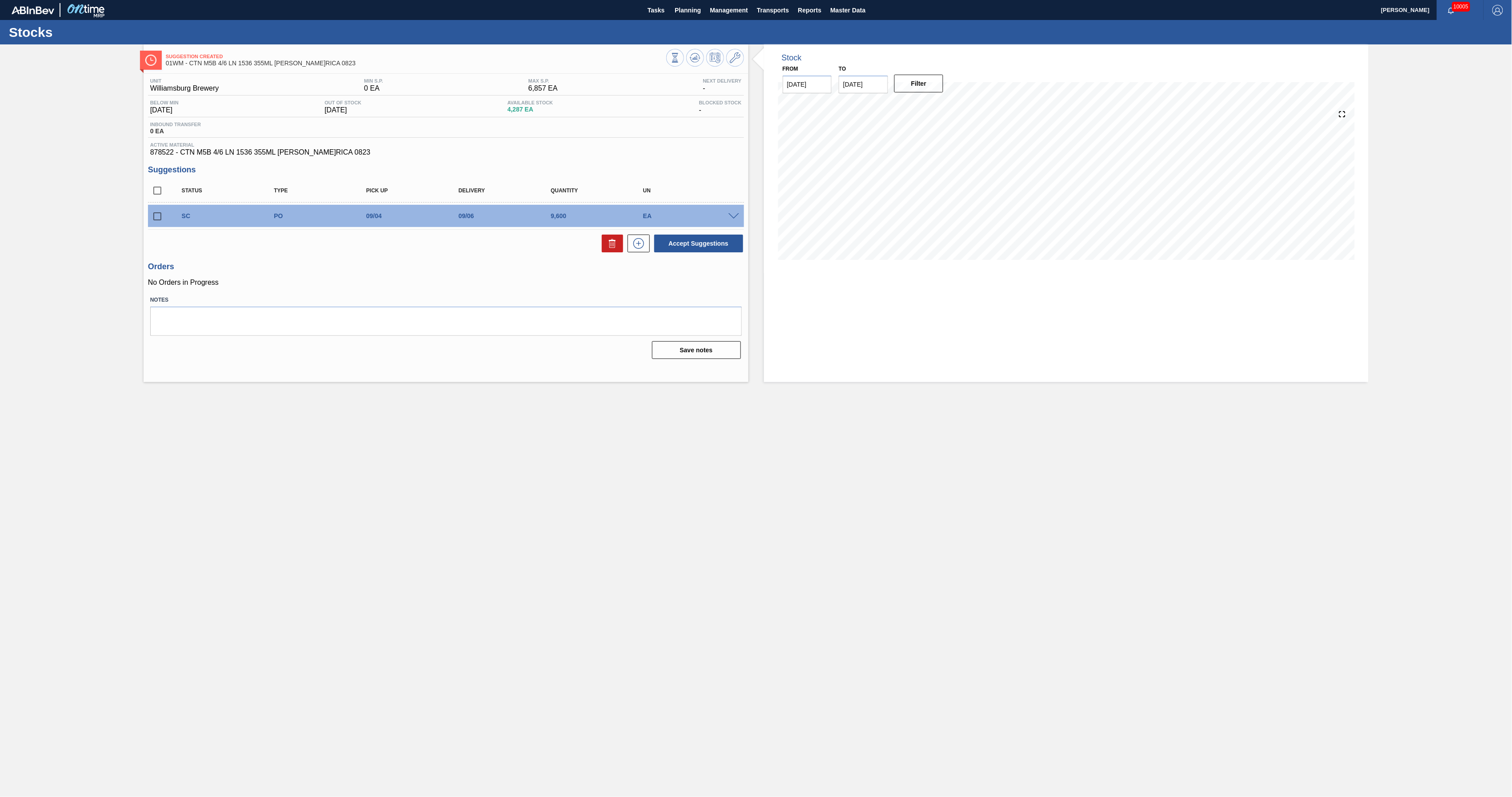
click at [157, 215] on input "checkbox" at bounding box center [157, 217] width 19 height 19
click at [676, 246] on button "Accept Suggestions" at bounding box center [698, 244] width 89 height 18
checkbox input "false"
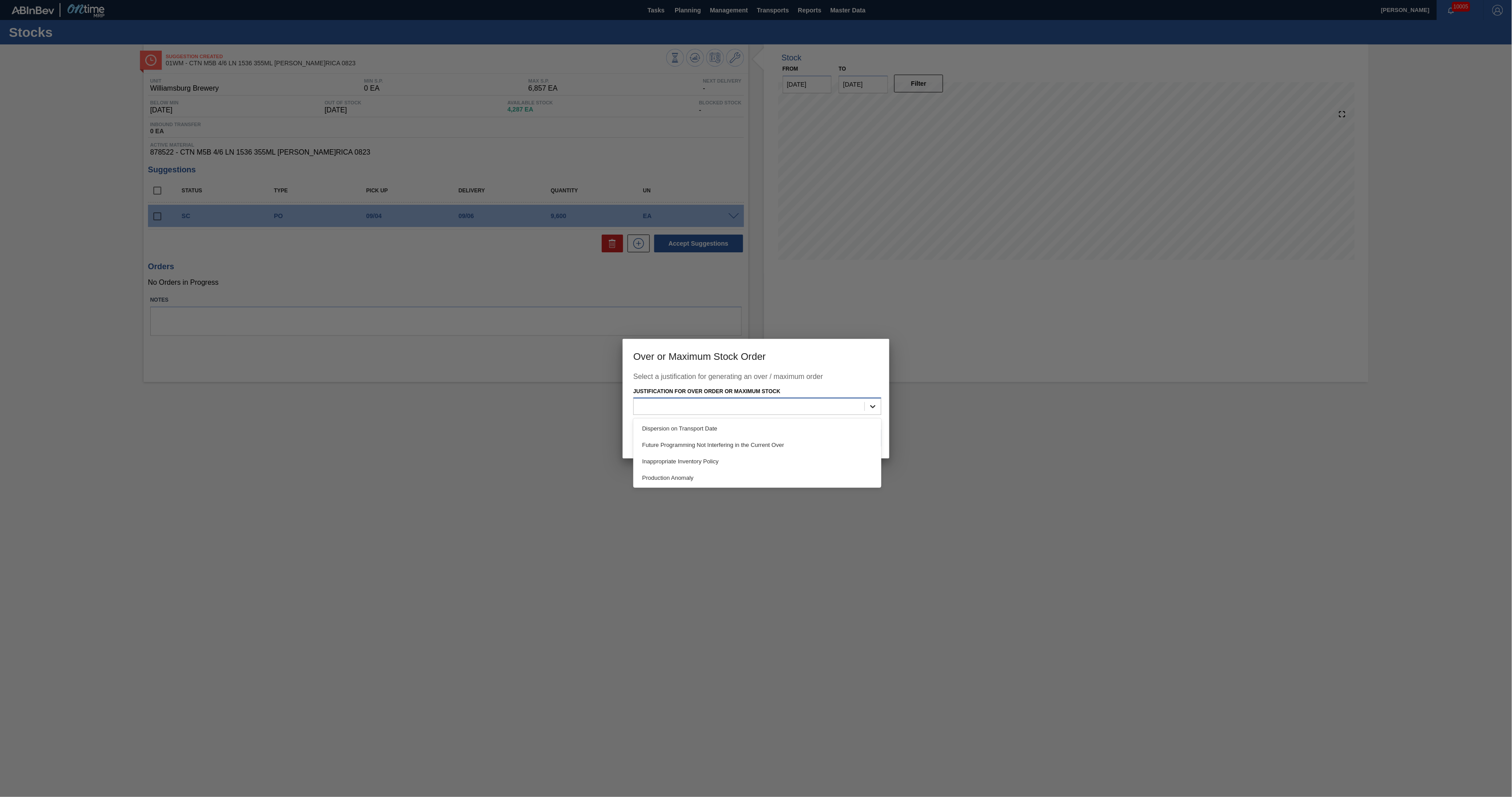
click at [868, 410] on div at bounding box center [873, 406] width 16 height 16
click at [733, 481] on div "Production Anomaly" at bounding box center [757, 478] width 248 height 16
click at [859, 440] on button "Save" at bounding box center [863, 438] width 36 height 18
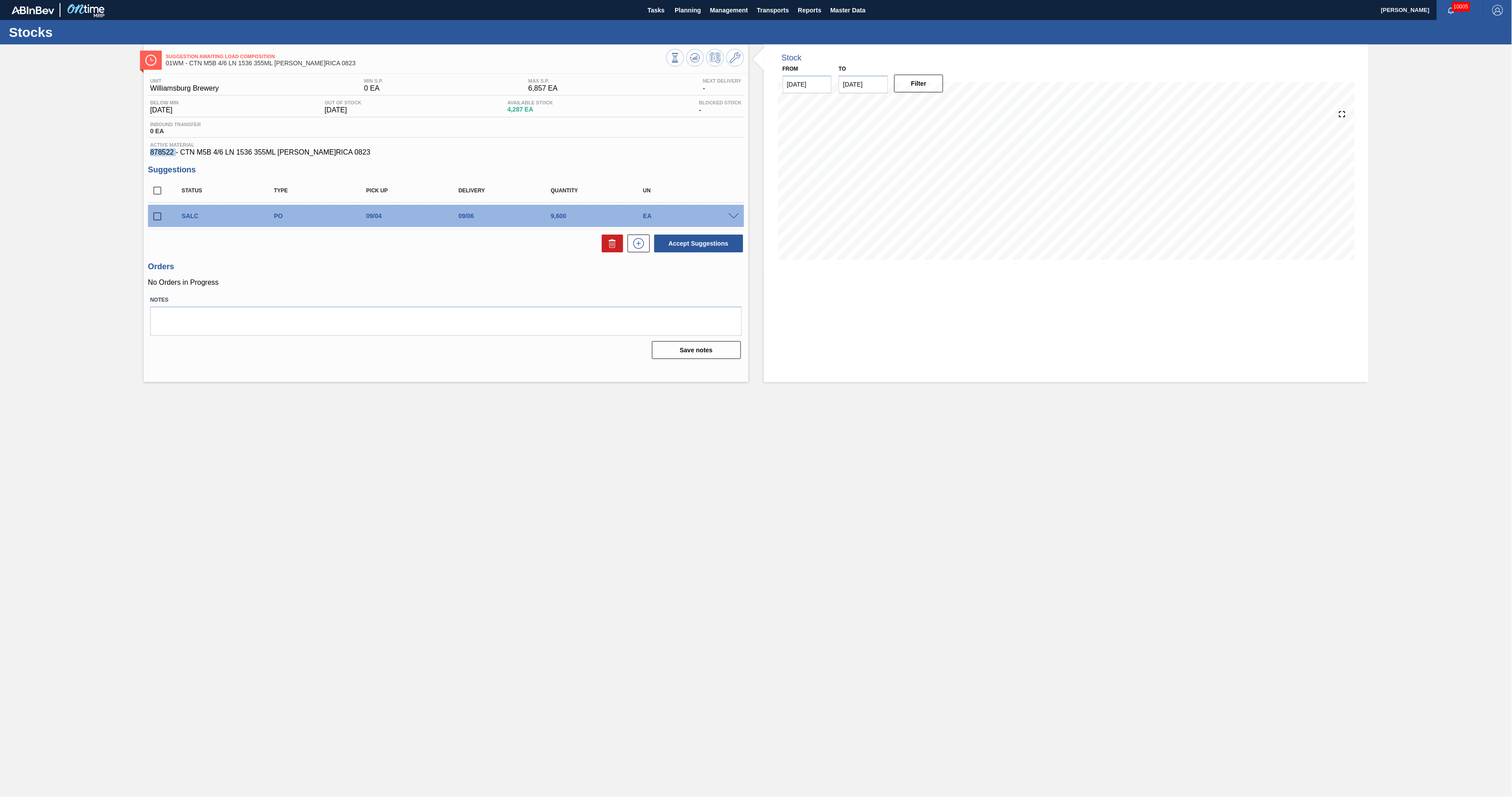
drag, startPoint x: 177, startPoint y: 154, endPoint x: 149, endPoint y: 150, distance: 28.3
click at [149, 150] on div "Active Material 878522 - CTN M5B 4/6 LN 1536 355ML MW C.RICA 0823" at bounding box center [446, 149] width 596 height 14
copy span "878522"
click at [0, 0] on icon at bounding box center [0, 0] width 0 height 0
